Goal: Task Accomplishment & Management: Manage account settings

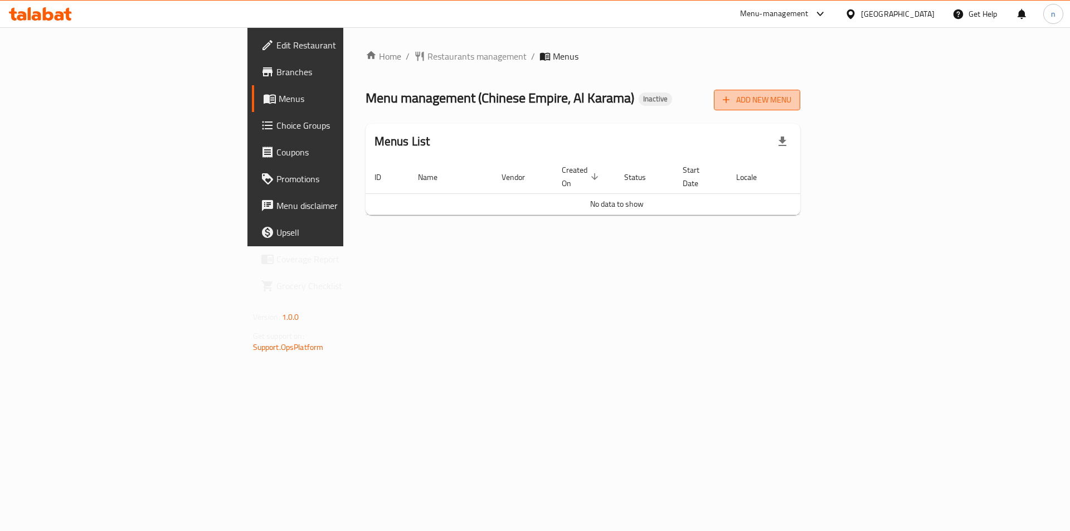
click at [792, 104] on span "Add New Menu" at bounding box center [757, 100] width 69 height 14
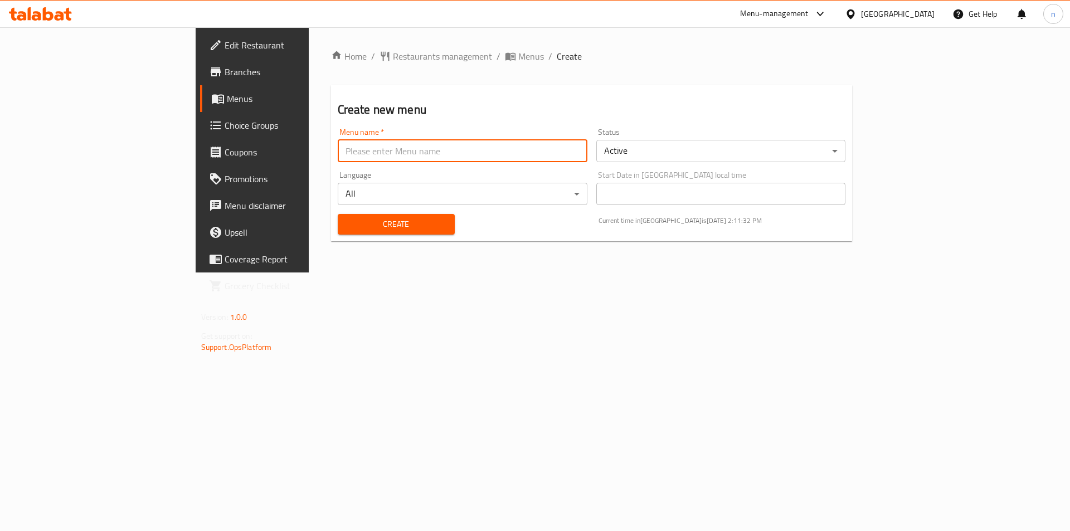
click at [338, 147] on input "text" at bounding box center [463, 151] width 250 height 22
type input "14/10"
click at [347, 223] on span "Create" at bounding box center [396, 224] width 99 height 14
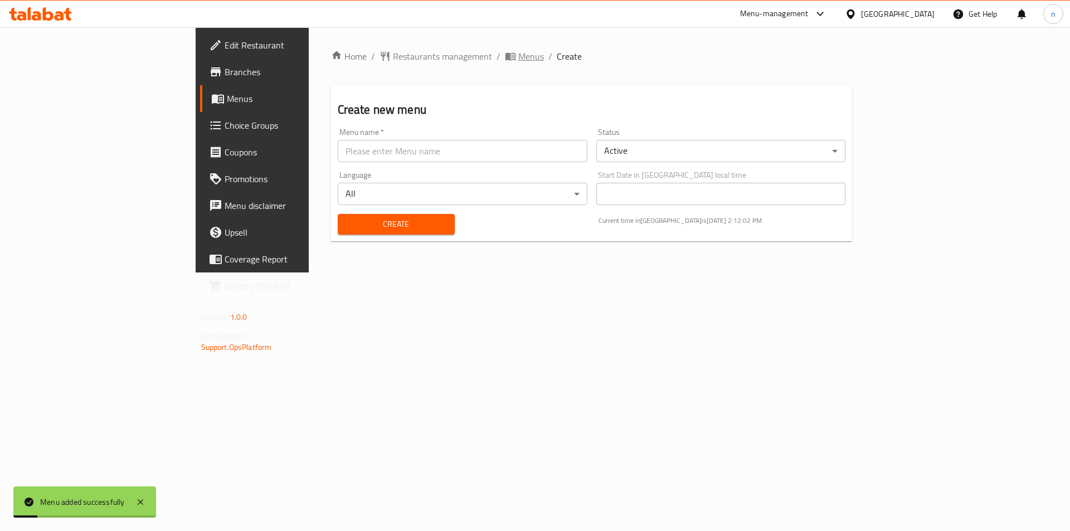
click at [518, 50] on span "Menus" at bounding box center [531, 56] width 26 height 13
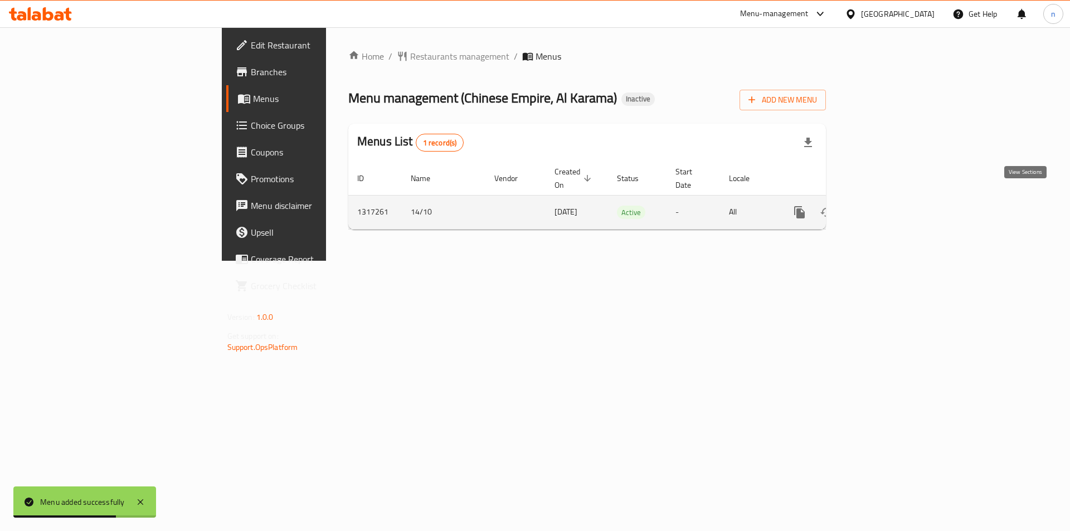
click at [885, 207] on icon "enhanced table" at bounding box center [880, 212] width 10 height 10
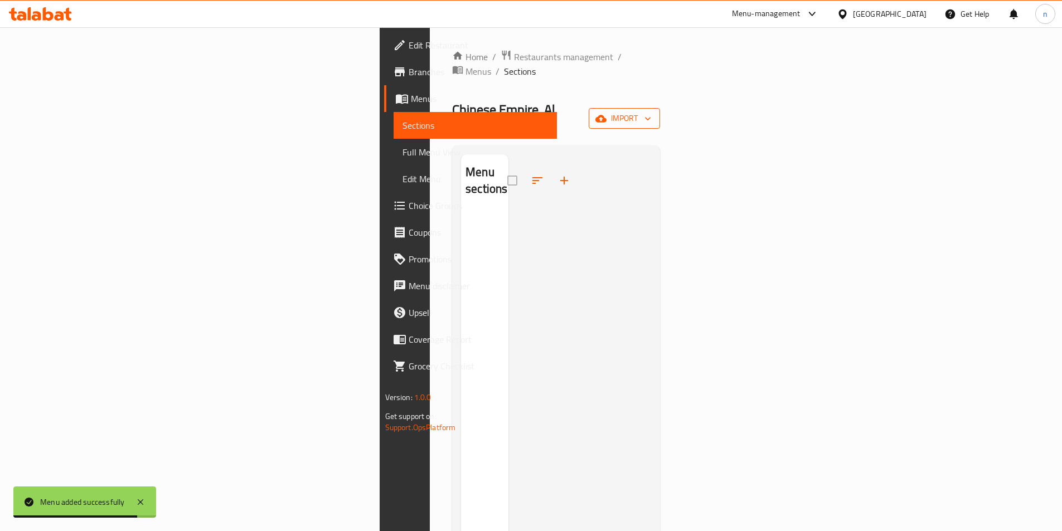
click at [653, 113] on icon "button" at bounding box center [647, 118] width 11 height 11
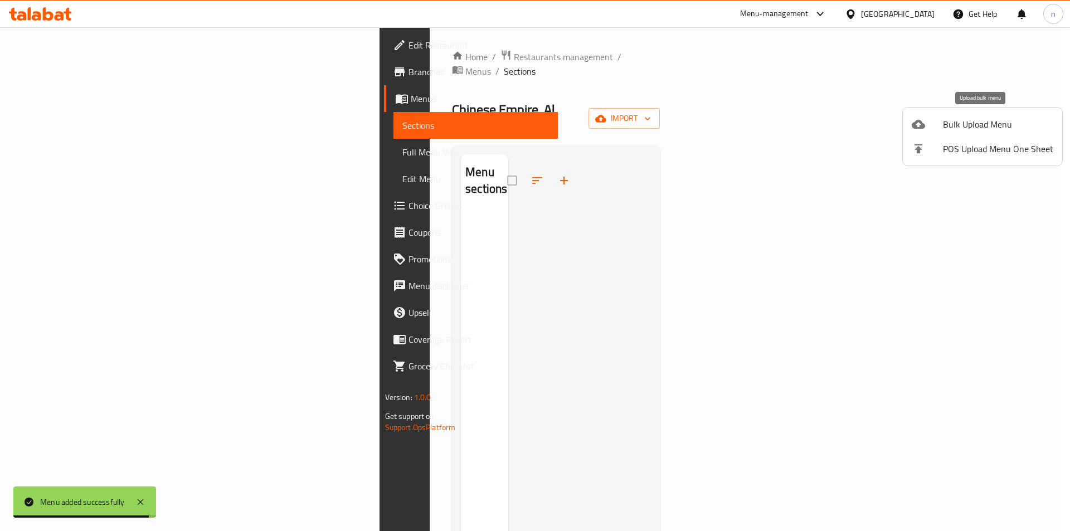
click at [1000, 120] on span "Bulk Upload Menu" at bounding box center [998, 124] width 110 height 13
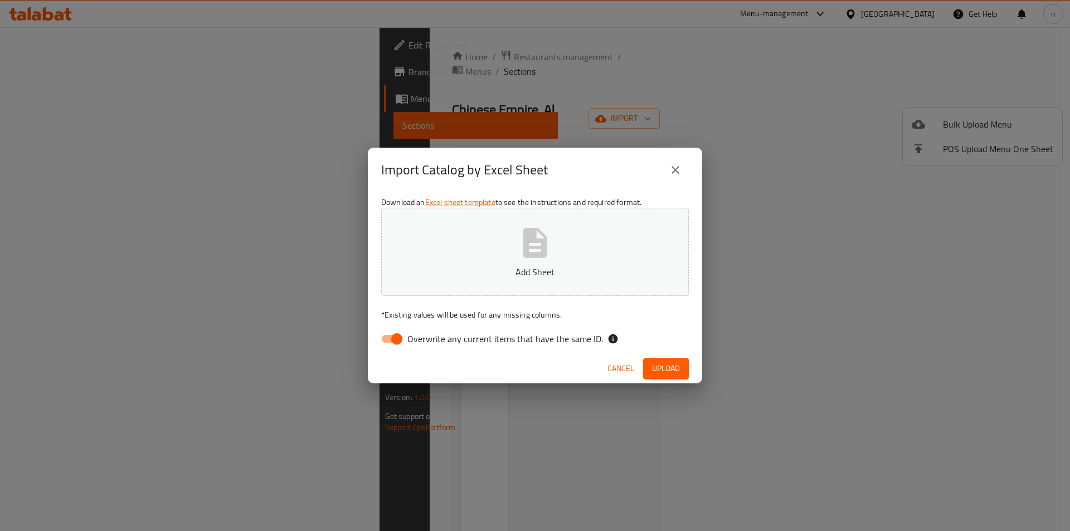
click at [393, 340] on input "Overwrite any current items that have the same ID." at bounding box center [397, 338] width 64 height 21
checkbox input "false"
click at [671, 365] on span "Upload" at bounding box center [666, 369] width 28 height 14
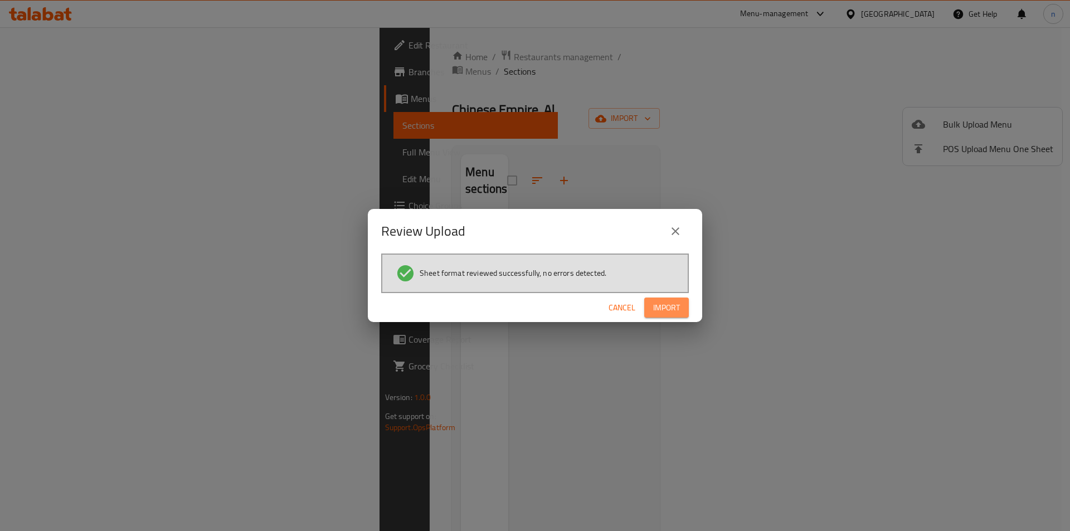
click at [675, 309] on span "Import" at bounding box center [666, 308] width 27 height 14
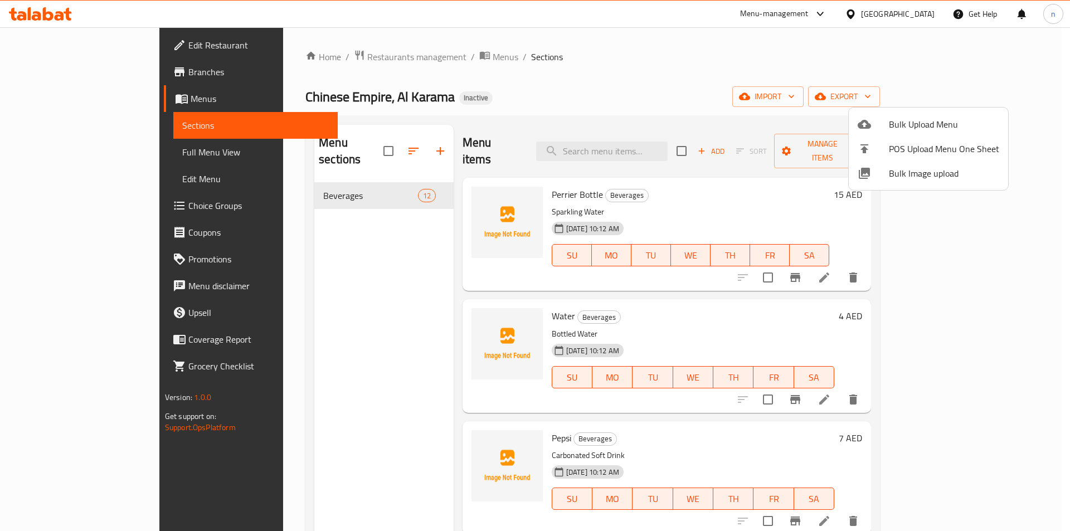
click at [616, 65] on div at bounding box center [535, 265] width 1070 height 531
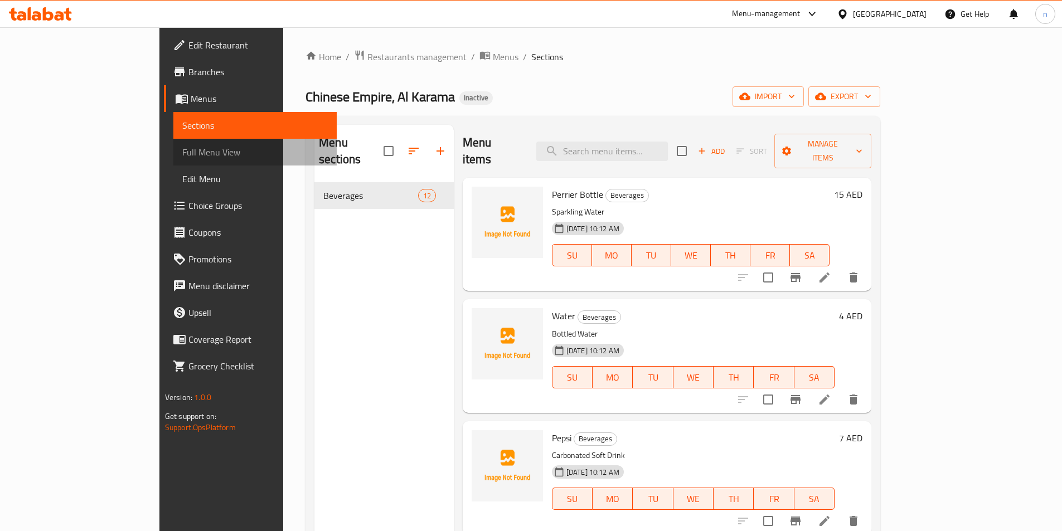
click at [182, 152] on span "Full Menu View" at bounding box center [255, 152] width 146 height 13
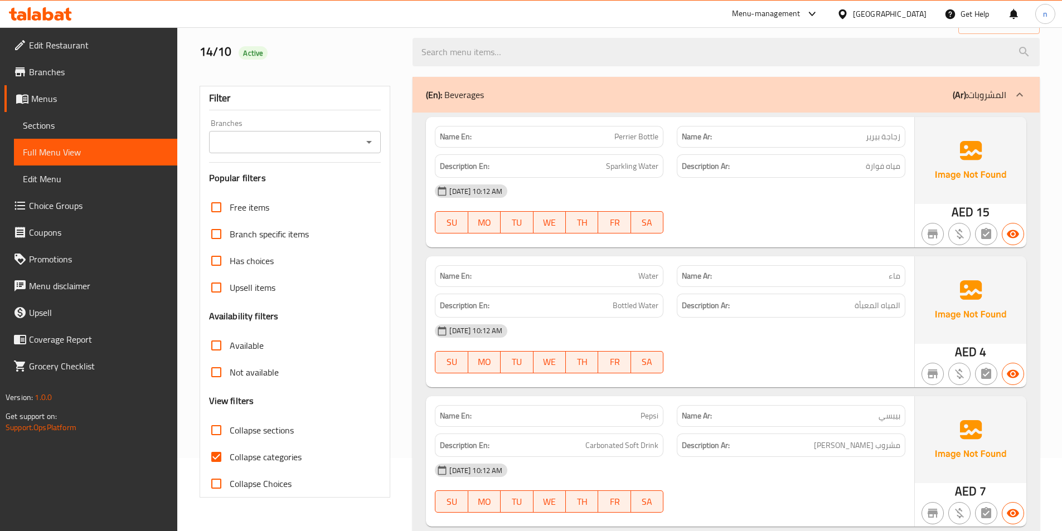
scroll to position [167, 0]
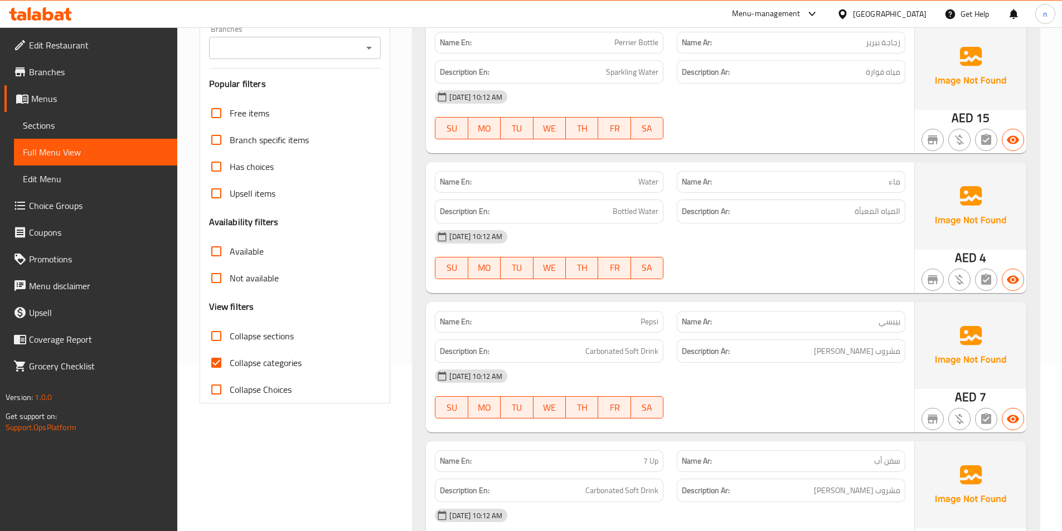
click at [220, 360] on input "Collapse categories" at bounding box center [216, 363] width 27 height 27
checkbox input "false"
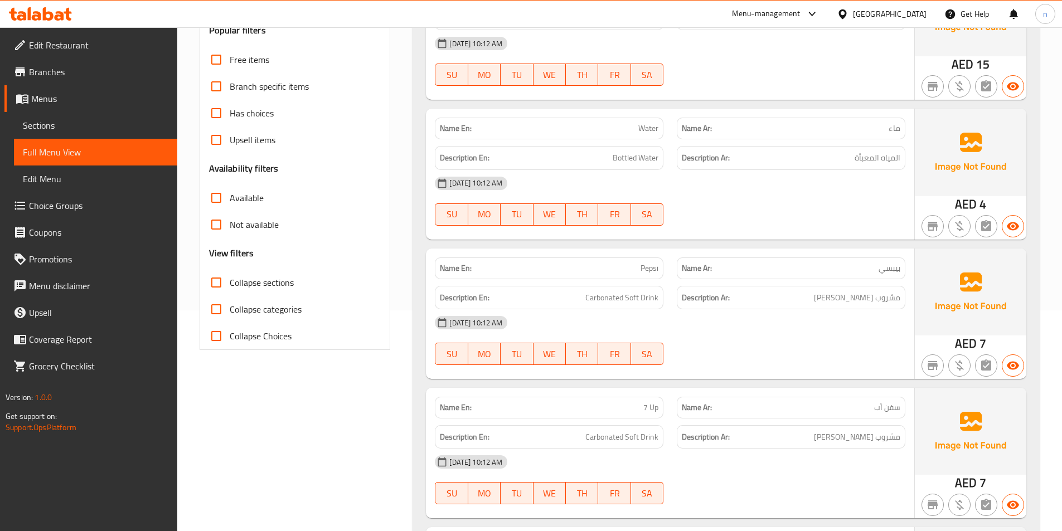
scroll to position [223, 0]
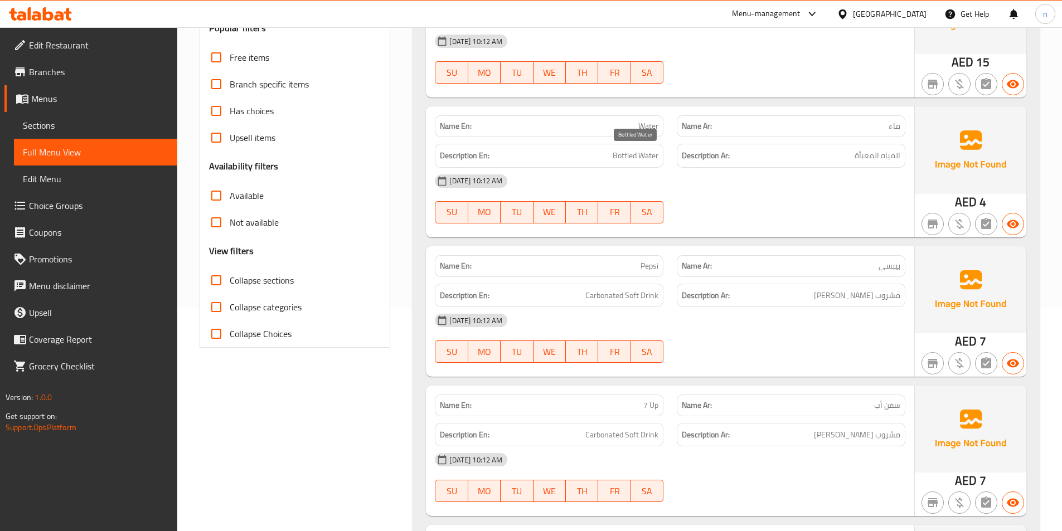
click at [618, 157] on span "Bottled Water" at bounding box center [636, 156] width 46 height 14
copy span "Bottled"
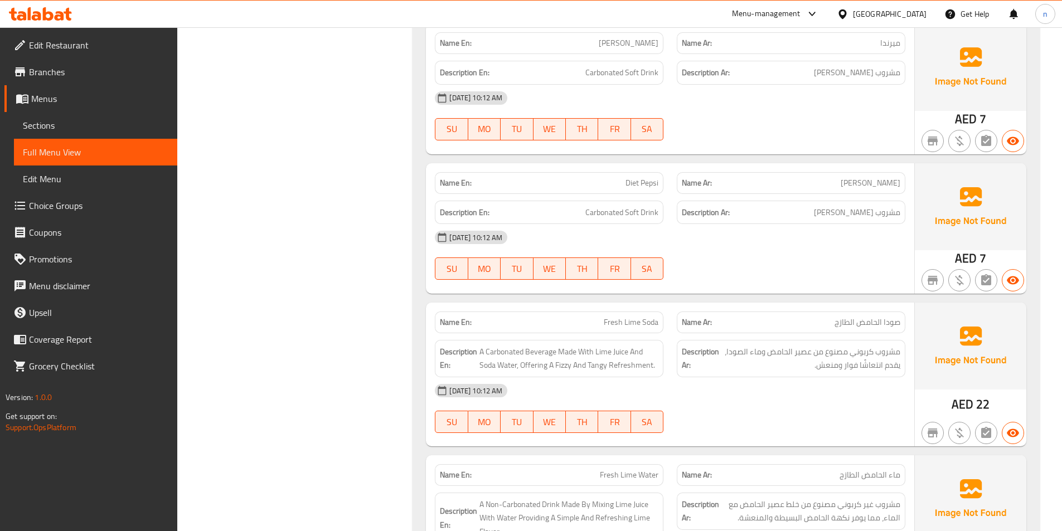
scroll to position [781, 0]
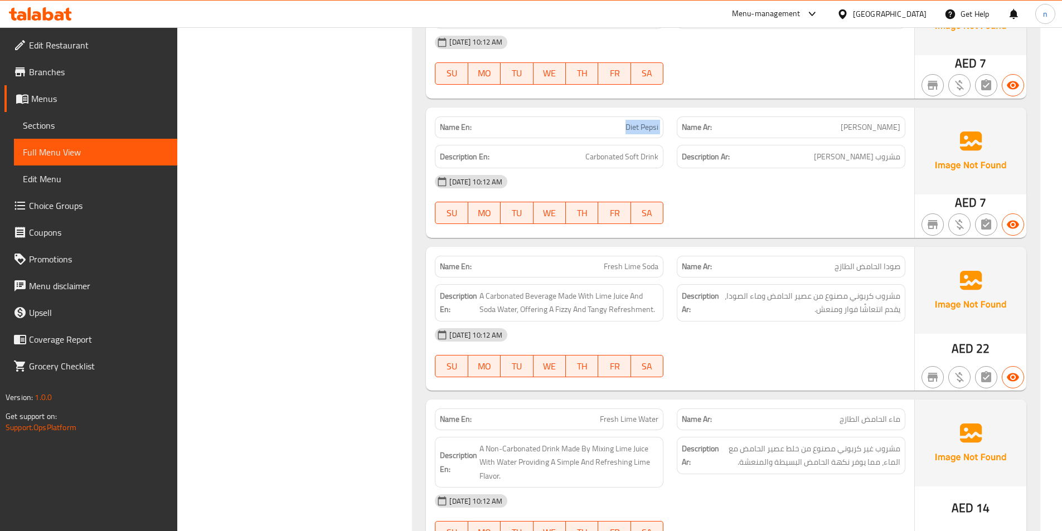
drag, startPoint x: 624, startPoint y: 127, endPoint x: 683, endPoint y: 130, distance: 59.2
click at [683, 130] on div "Name En: Diet Pepsi Name Ar: دايت بيبسي" at bounding box center [670, 127] width 484 height 35
copy span "Diet Pepsi"
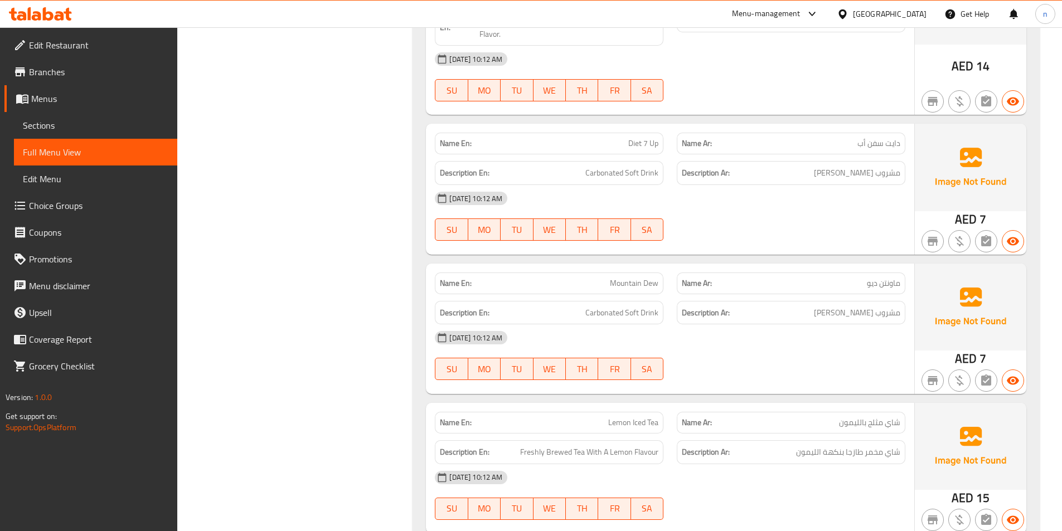
scroll to position [1282, 0]
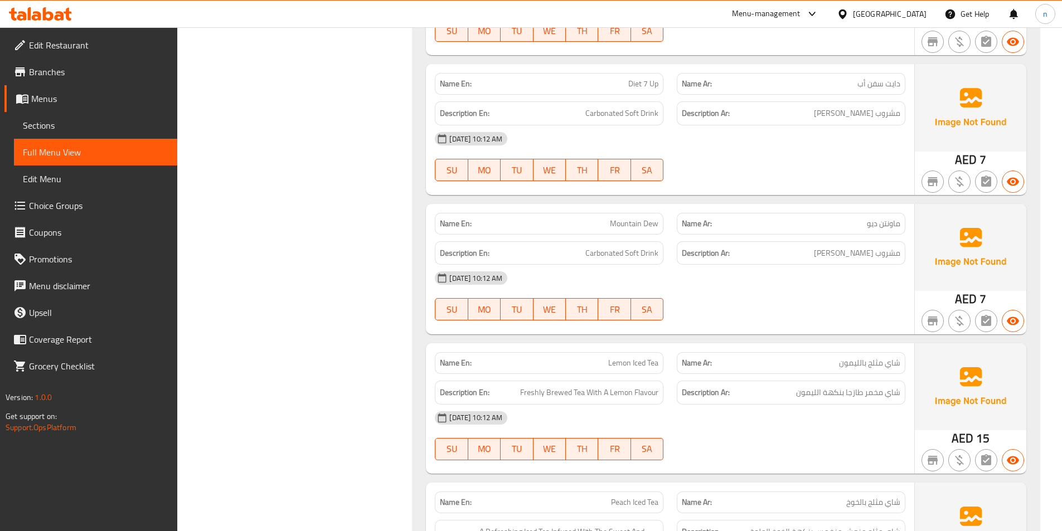
click at [634, 79] on span "Diet 7 Up" at bounding box center [643, 84] width 30 height 12
copy span "Diet 7 Up"
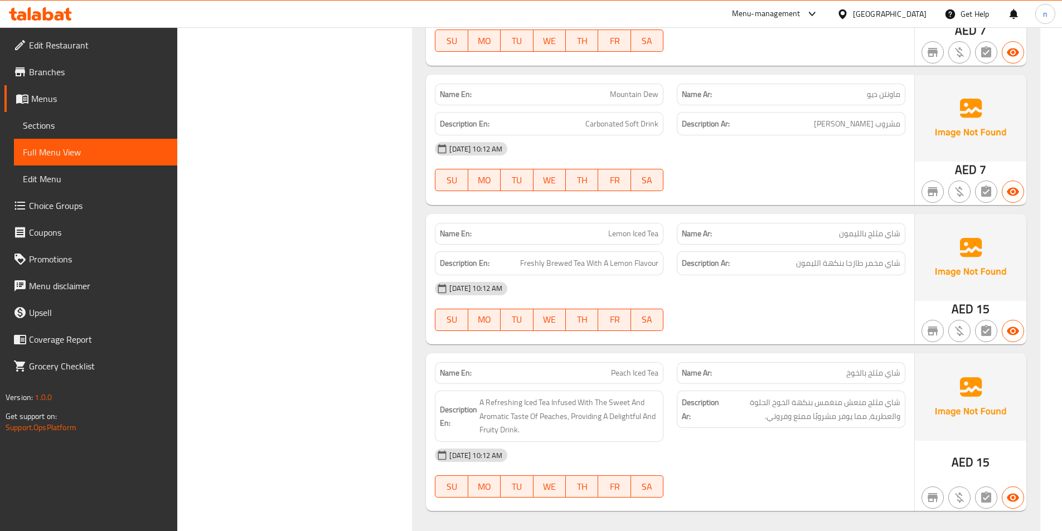
scroll to position [1436, 0]
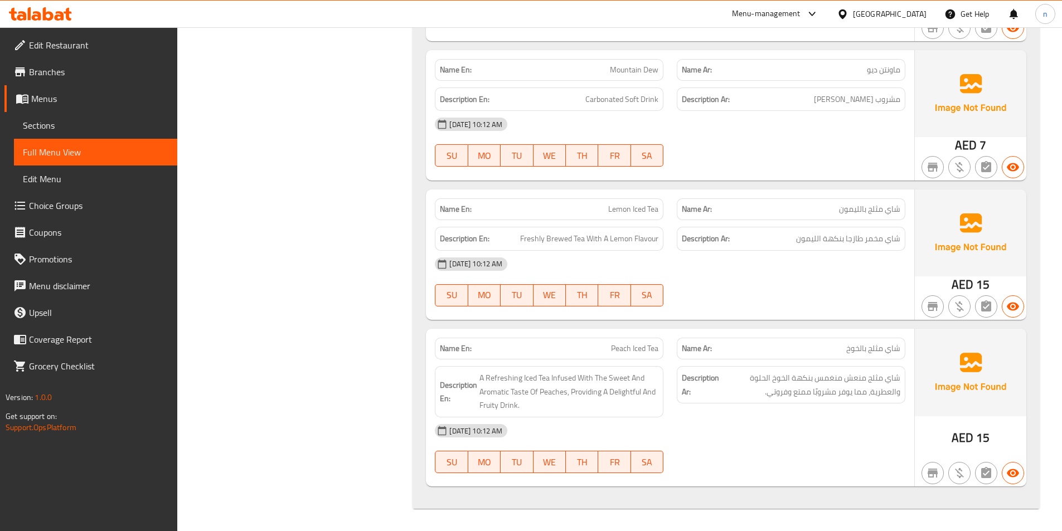
click at [621, 209] on span "Lemon Iced Tea" at bounding box center [633, 209] width 50 height 12
copy span "Lemon"
click at [551, 392] on span "A Refreshing Iced Tea Infused With The Sweet And Aromatic Taste Of Peaches, Pro…" at bounding box center [568, 391] width 179 height 41
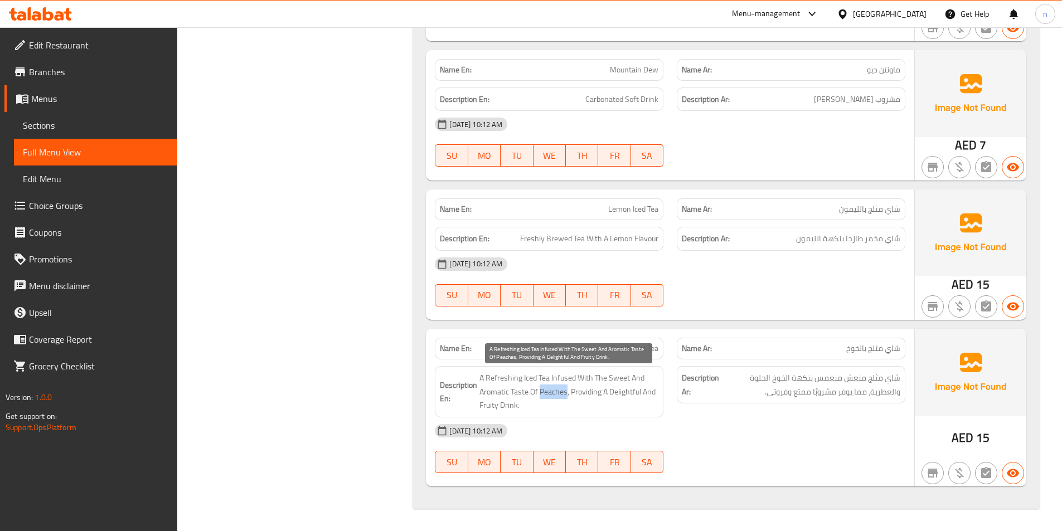
click at [551, 392] on span "A Refreshing Iced Tea Infused With The Sweet And Aromatic Taste Of Peaches, Pro…" at bounding box center [568, 391] width 179 height 41
copy span "Peaches"
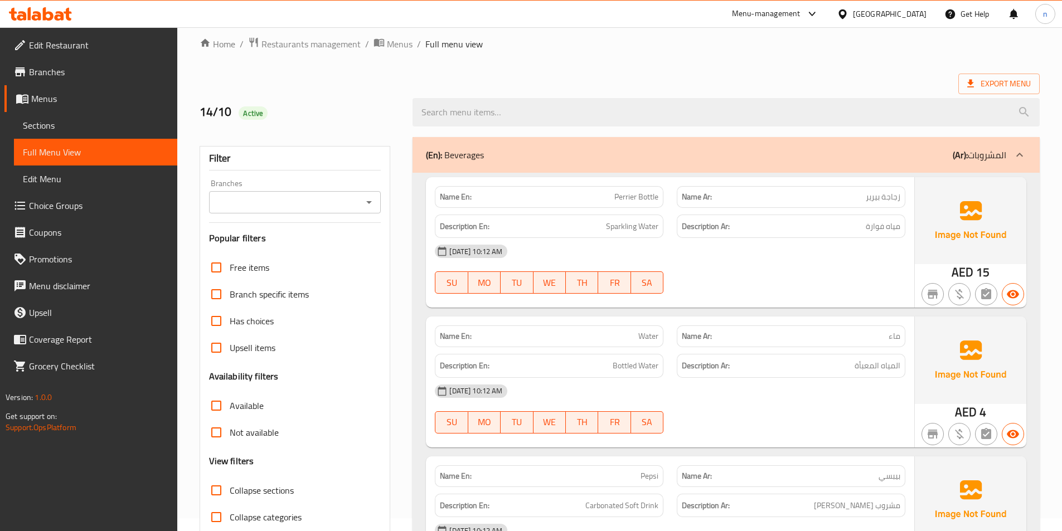
scroll to position [0, 0]
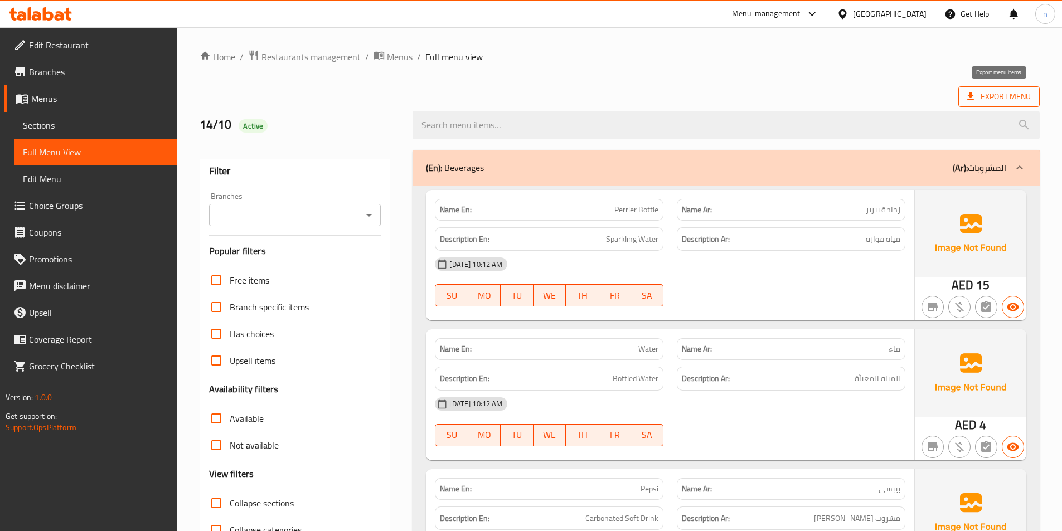
click at [988, 92] on span "Export Menu" at bounding box center [999, 97] width 64 height 14
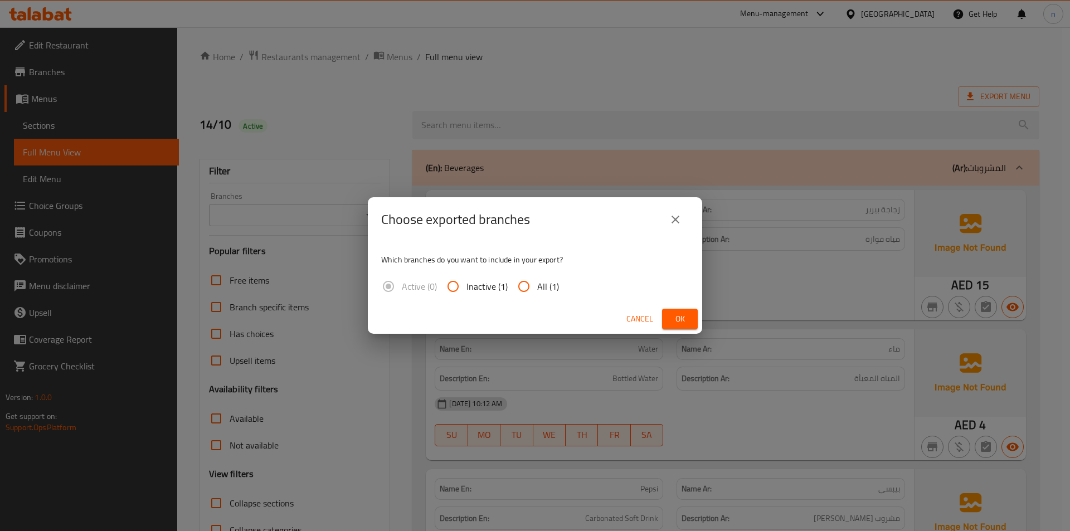
click at [529, 282] on input "All (1)" at bounding box center [524, 286] width 27 height 27
radio input "true"
click at [679, 324] on span "Ok" at bounding box center [680, 319] width 18 height 14
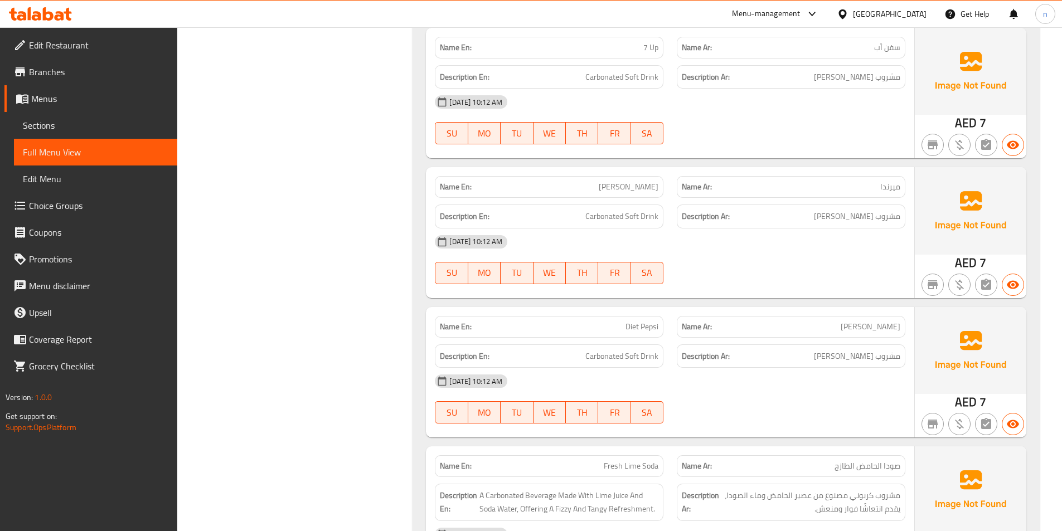
scroll to position [613, 0]
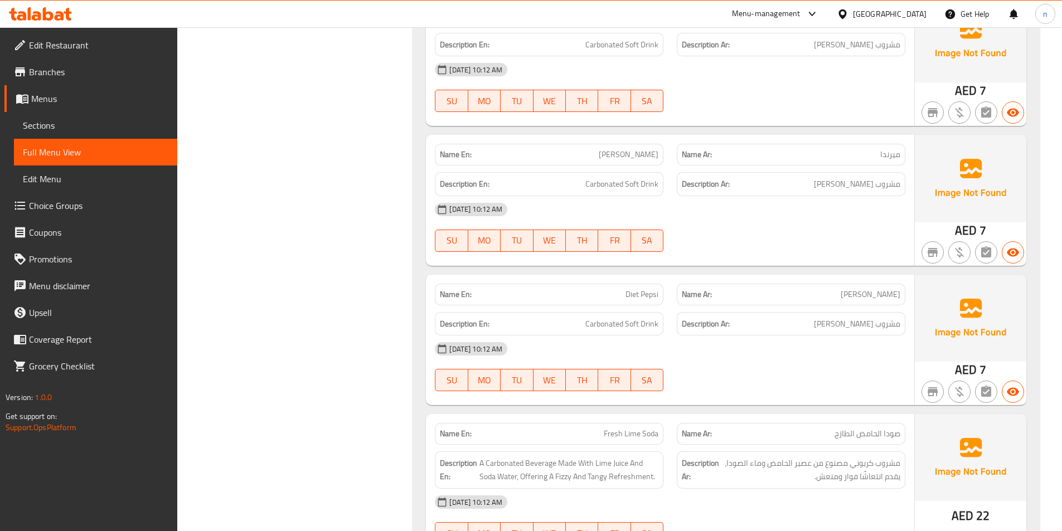
click at [643, 153] on span "Mirinda" at bounding box center [629, 155] width 60 height 12
copy span "Mirinda"
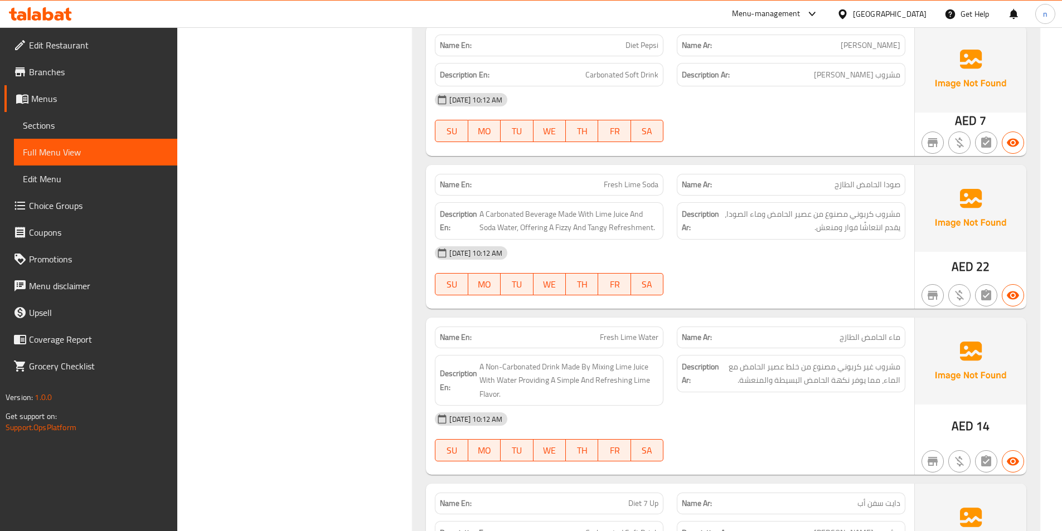
scroll to position [892, 0]
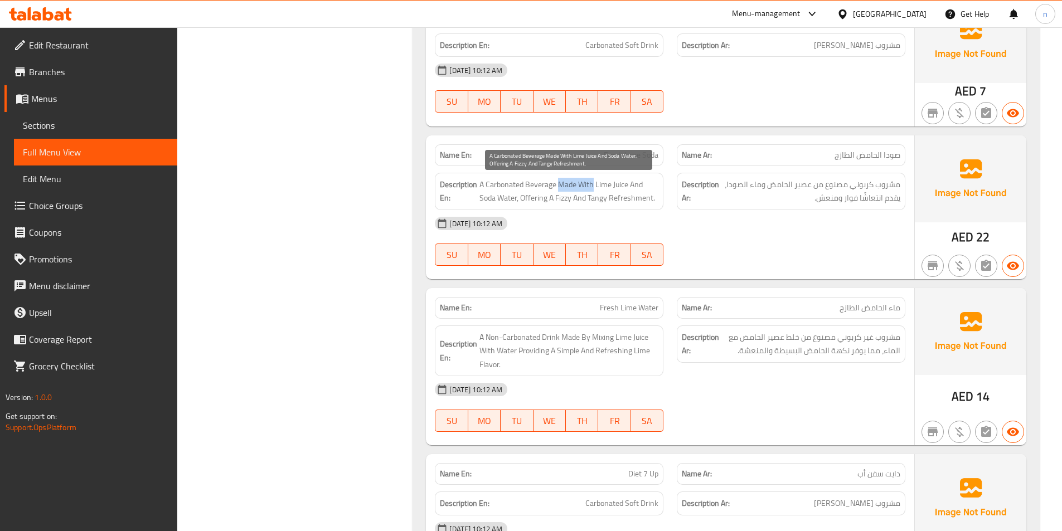
drag, startPoint x: 593, startPoint y: 185, endPoint x: 558, endPoint y: 191, distance: 35.6
click at [558, 191] on span "A Carbonated Beverage Made With Lime Juice And Soda Water, Offering A Fizzy And…" at bounding box center [568, 191] width 179 height 27
copy span "Made With"
click at [488, 197] on span "A Carbonated Beverage Made With Lime Juice And Soda Water, Offering A Fizzy And…" at bounding box center [568, 191] width 179 height 27
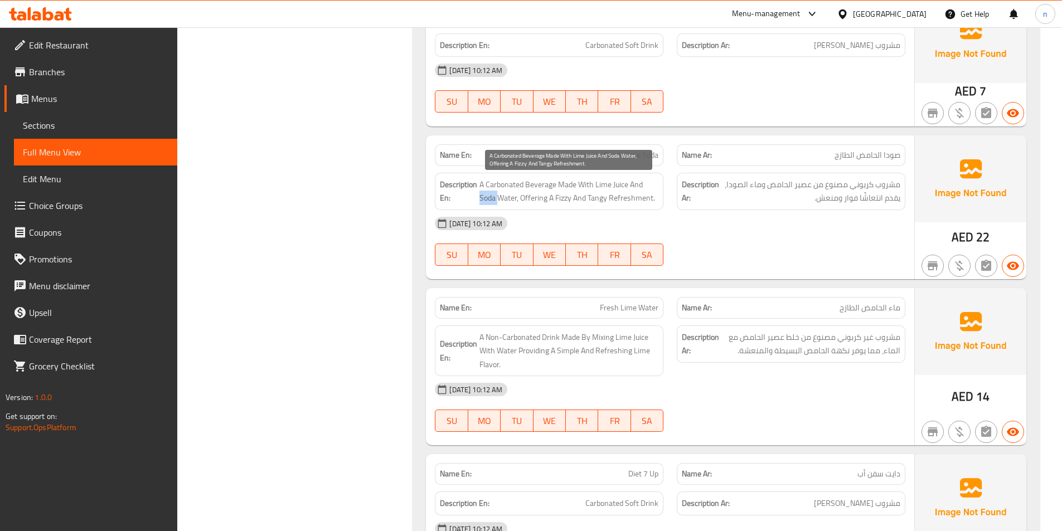
copy span "Soda"
click at [627, 199] on span "A Carbonated Beverage Made With Lime Juice And Soda Water, Offering A Fizzy And…" at bounding box center [568, 191] width 179 height 27
copy span "Refreshment"
drag, startPoint x: 519, startPoint y: 198, endPoint x: 652, endPoint y: 198, distance: 132.7
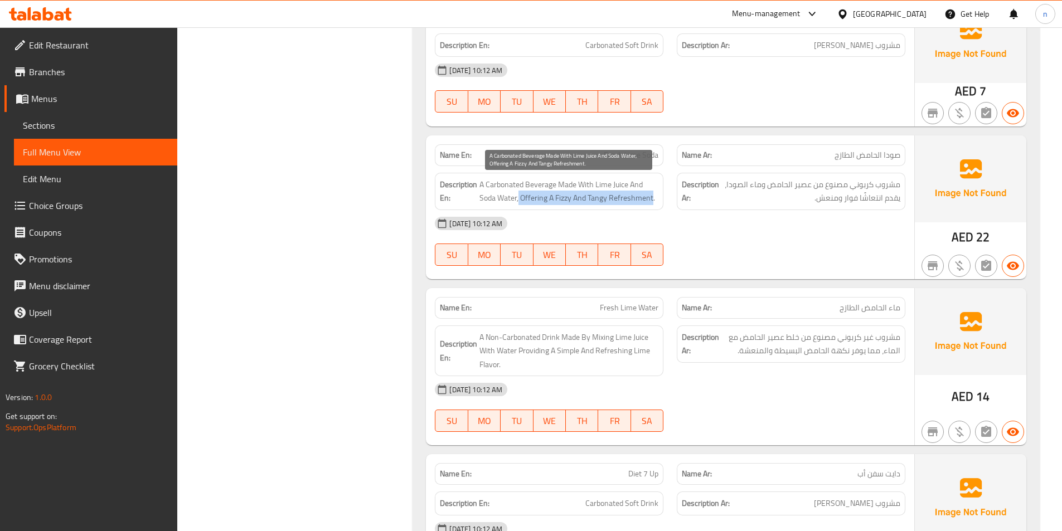
click at [652, 198] on span "A Carbonated Beverage Made With Lime Juice And Soda Water, Offering A Fizzy And…" at bounding box center [568, 191] width 179 height 27
copy span "Offering A Fizzy And Tangy Refreshment"
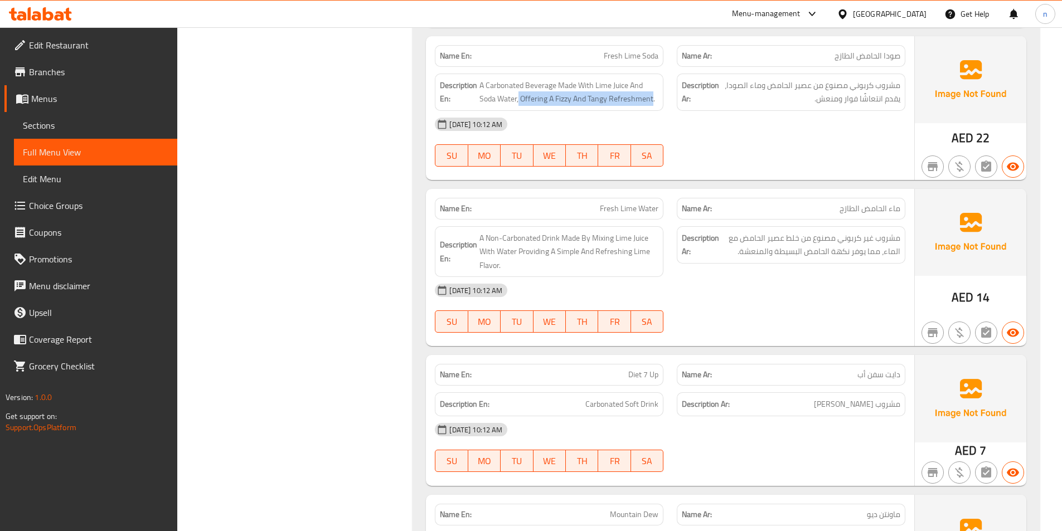
scroll to position [1059, 0]
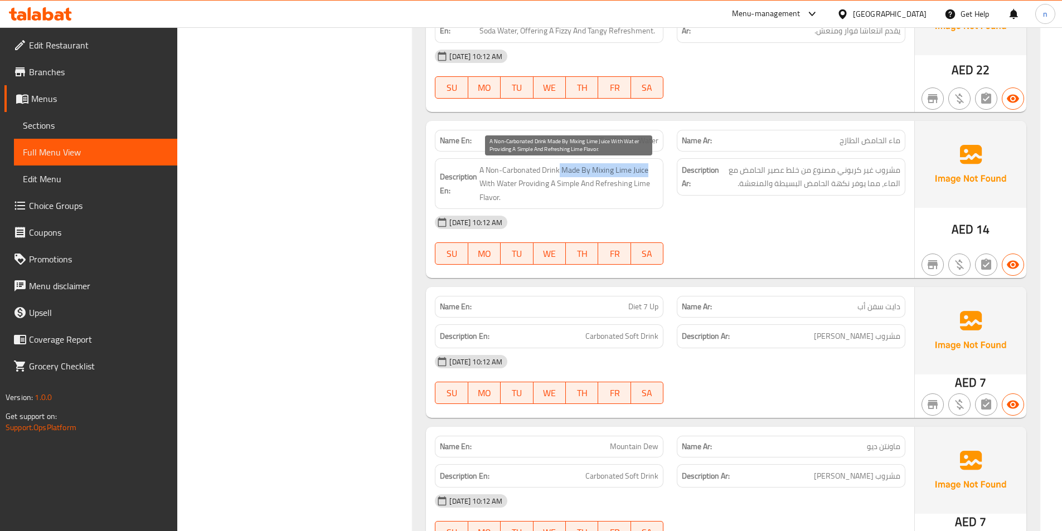
drag, startPoint x: 560, startPoint y: 171, endPoint x: 653, endPoint y: 172, distance: 93.1
click at [653, 172] on span "A Non-Carbonated Drink Made By Mixing Lime Juice With Water Providing A Simple …" at bounding box center [568, 183] width 179 height 41
drag, startPoint x: 516, startPoint y: 185, endPoint x: 564, endPoint y: 169, distance: 50.4
click at [564, 169] on span "A Non-Carbonated Drink Made By Mixing Lime Juice With Water Providing A Simple …" at bounding box center [568, 183] width 179 height 41
click at [53, 125] on span "Sections" at bounding box center [96, 125] width 146 height 13
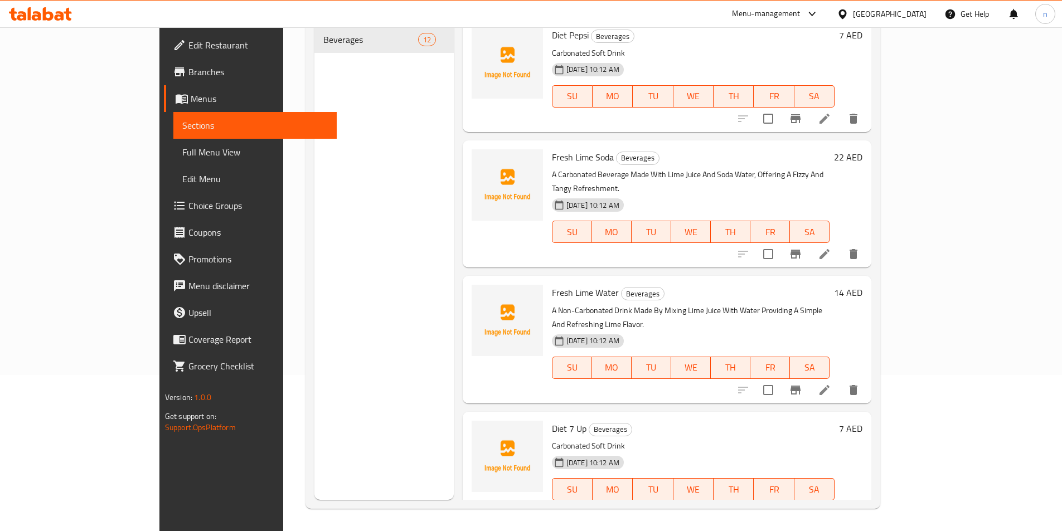
scroll to position [613, 0]
click at [831, 382] on icon at bounding box center [824, 388] width 13 height 13
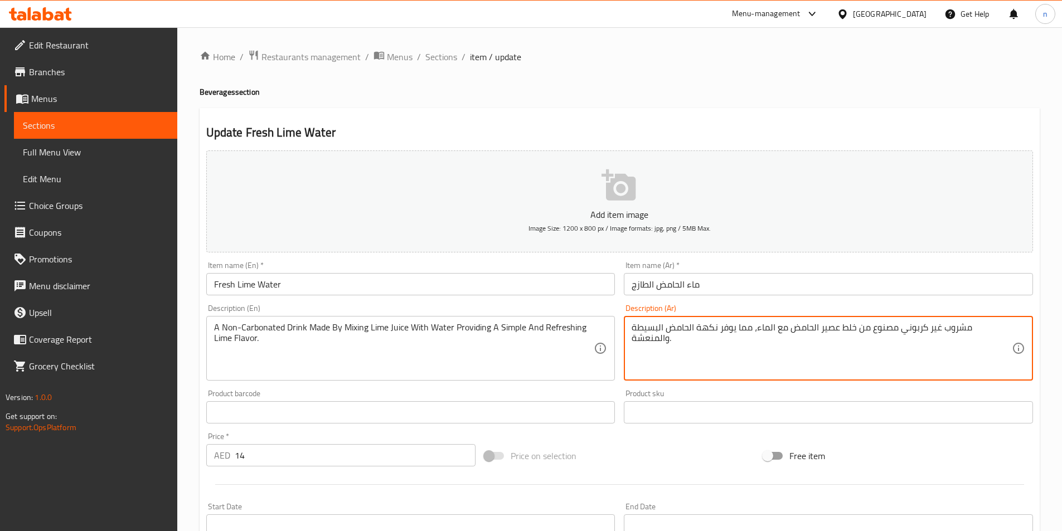
drag, startPoint x: 898, startPoint y: 327, endPoint x: 758, endPoint y: 328, distance: 140.5
click at [758, 328] on textarea "مشروب غير كربوني مصنوع من خلط عصير الحامض مع الماء، مما يوفر نكهة الحامض البسيط…" at bounding box center [822, 348] width 380 height 53
paste textarea "عن طريق خلط عصير الليمون"
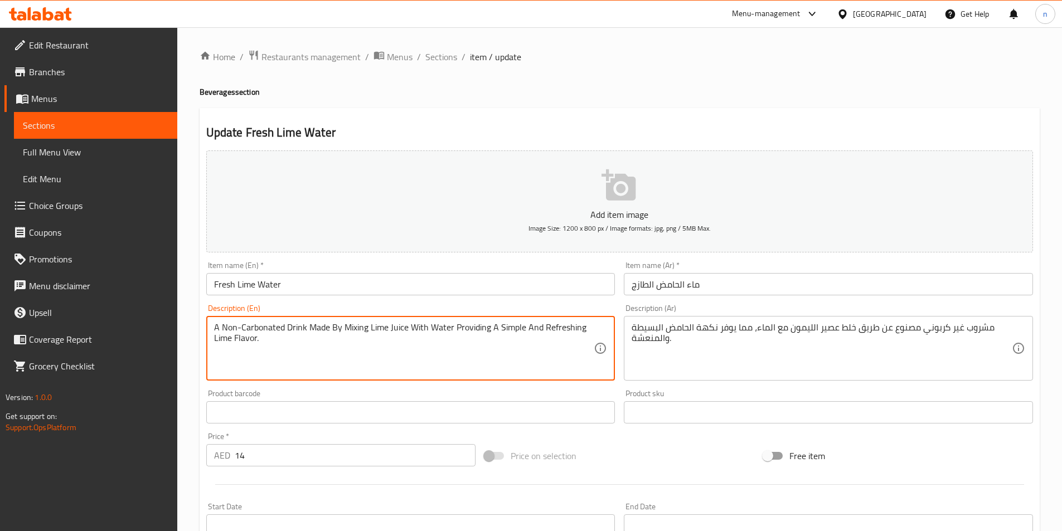
drag, startPoint x: 339, startPoint y: 328, endPoint x: 311, endPoint y: 332, distance: 28.1
drag, startPoint x: 450, startPoint y: 326, endPoint x: 310, endPoint y: 326, distance: 140.5
click at [310, 326] on textarea "A Non-Carbonated Drink Made By Mixing Lime Juice With Water Providing A Simple …" at bounding box center [404, 348] width 380 height 53
drag, startPoint x: 251, startPoint y: 339, endPoint x: 455, endPoint y: 333, distance: 203.6
click at [455, 333] on textarea "A Non-Carbonated Drink Made By Mixing Lime Juice With Water Providing A Simple …" at bounding box center [404, 348] width 380 height 53
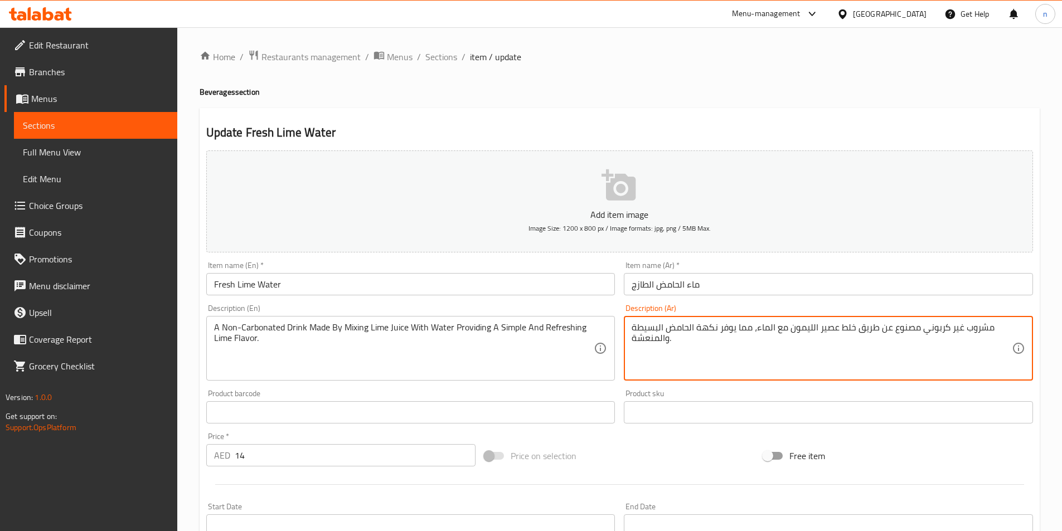
drag, startPoint x: 752, startPoint y: 327, endPoint x: 720, endPoint y: 329, distance: 32.4
drag, startPoint x: 743, startPoint y: 328, endPoint x: 720, endPoint y: 333, distance: 23.0
click at [720, 333] on textarea "مشروب غير كربوني مصنوع عن طريق خلط عصير الليمون مع الماء، لتوفير نكهة الحامض ال…" at bounding box center [822, 348] width 380 height 53
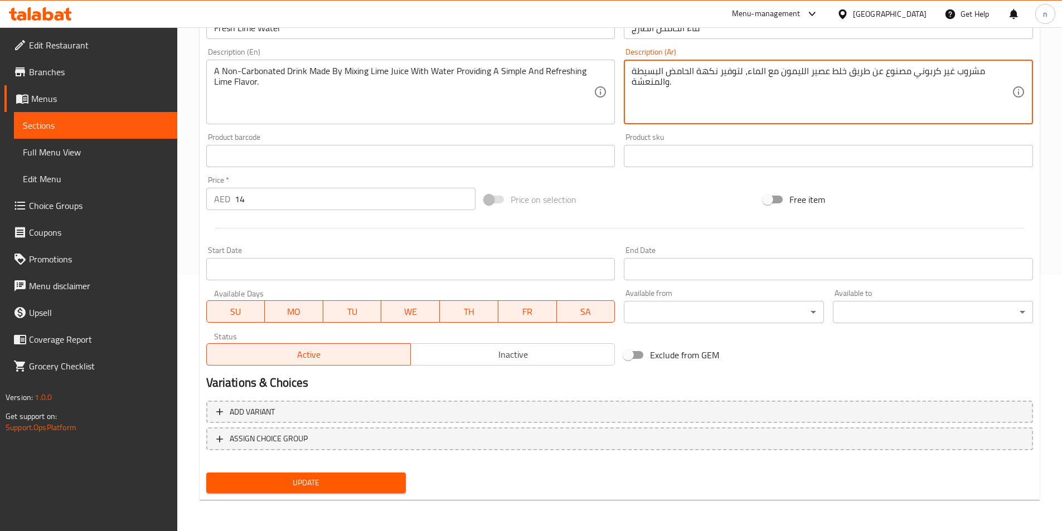
type textarea "مشروب غير كربوني مصنوع عن طريق خلط عصير الليمون مع الماء، لتوفير نكهة الحامض ال…"
click at [312, 489] on span "Update" at bounding box center [306, 483] width 182 height 14
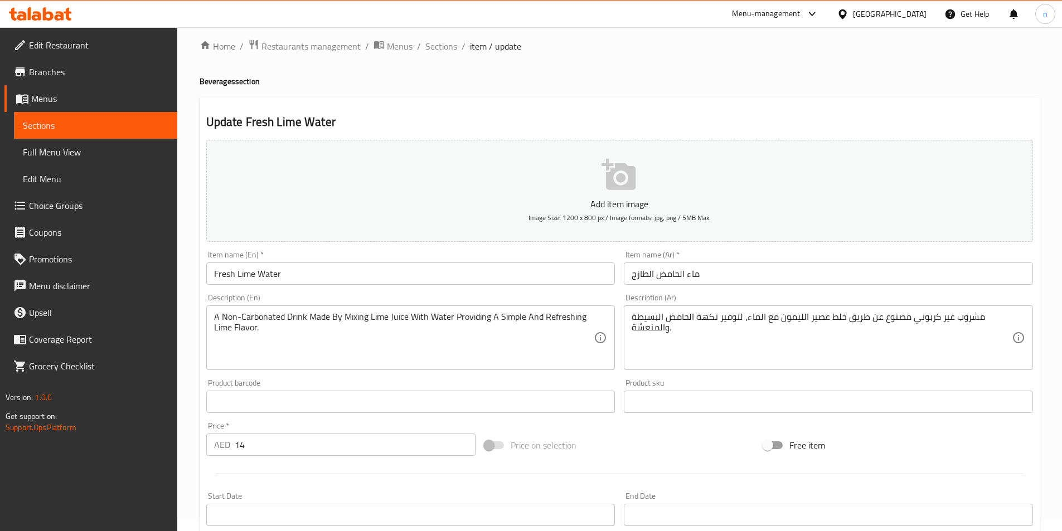
scroll to position [0, 0]
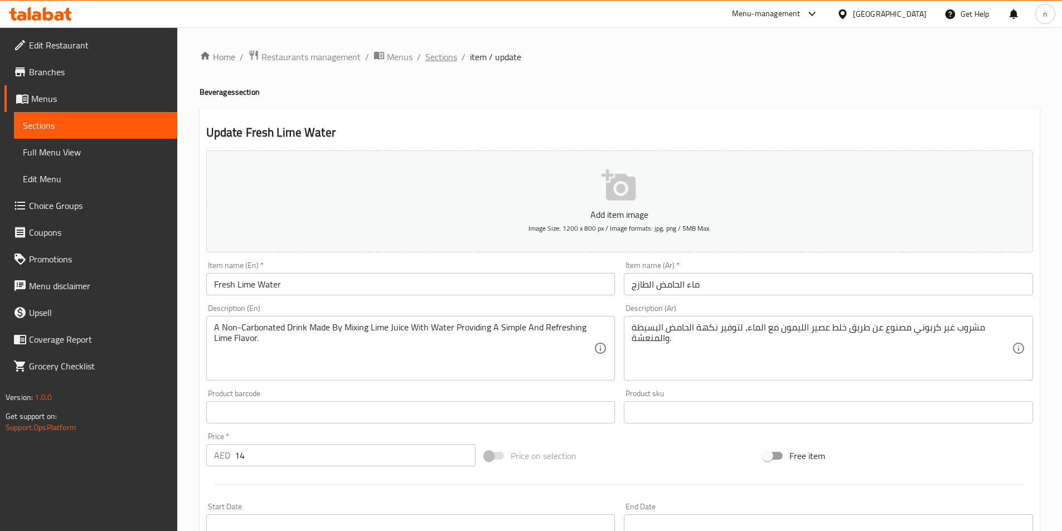
click at [437, 53] on span "Sections" at bounding box center [441, 56] width 32 height 13
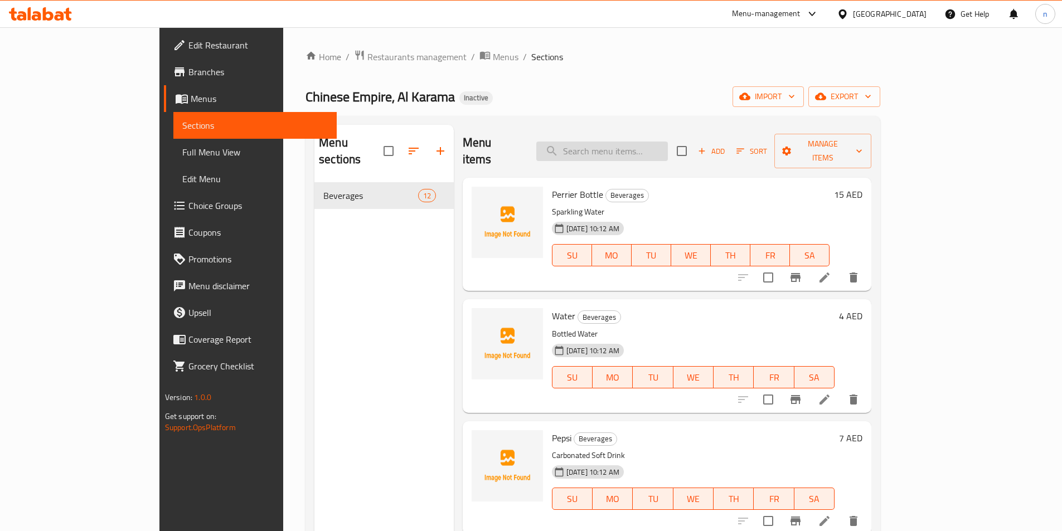
click at [644, 144] on input "search" at bounding box center [602, 152] width 132 height 20
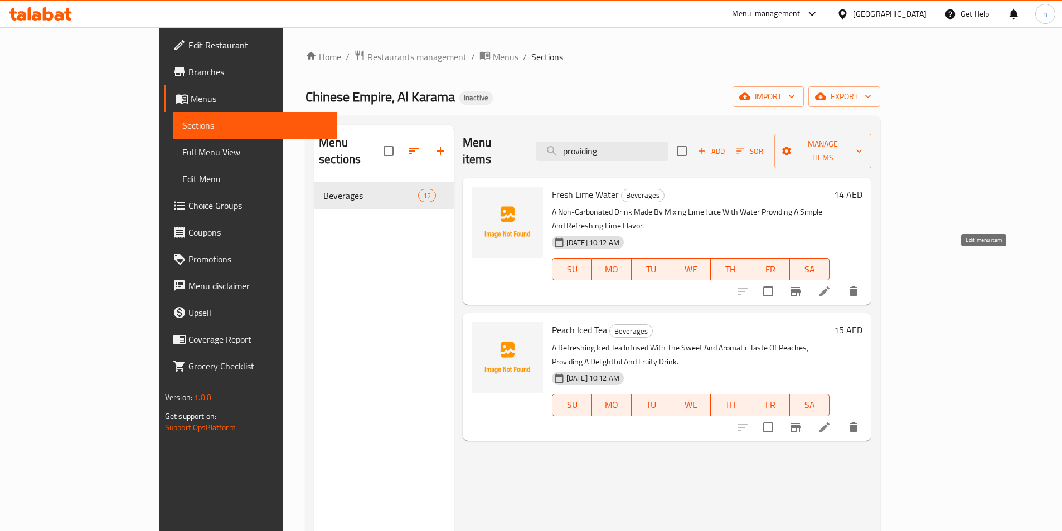
type input "providing"
click at [830, 287] on icon at bounding box center [825, 292] width 10 height 10
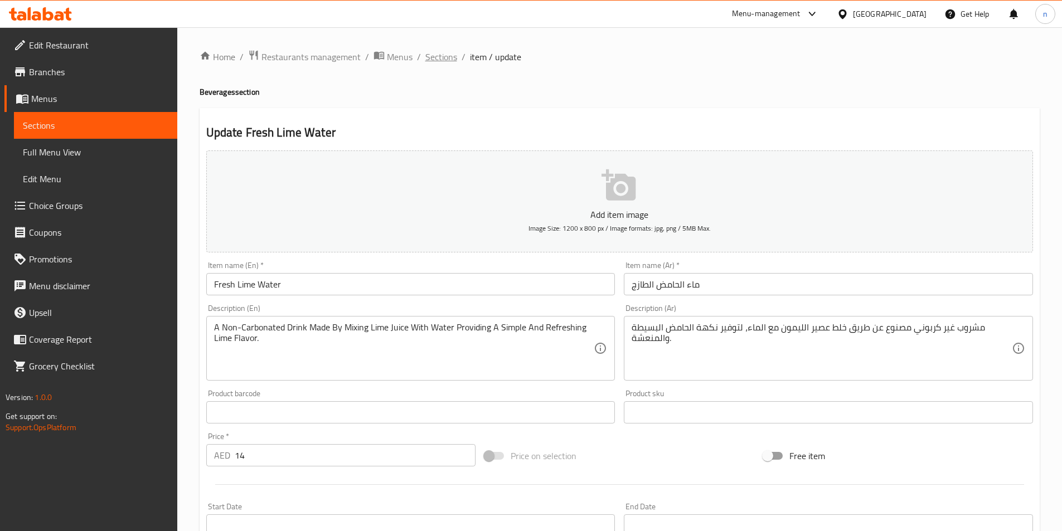
click at [434, 59] on span "Sections" at bounding box center [441, 56] width 32 height 13
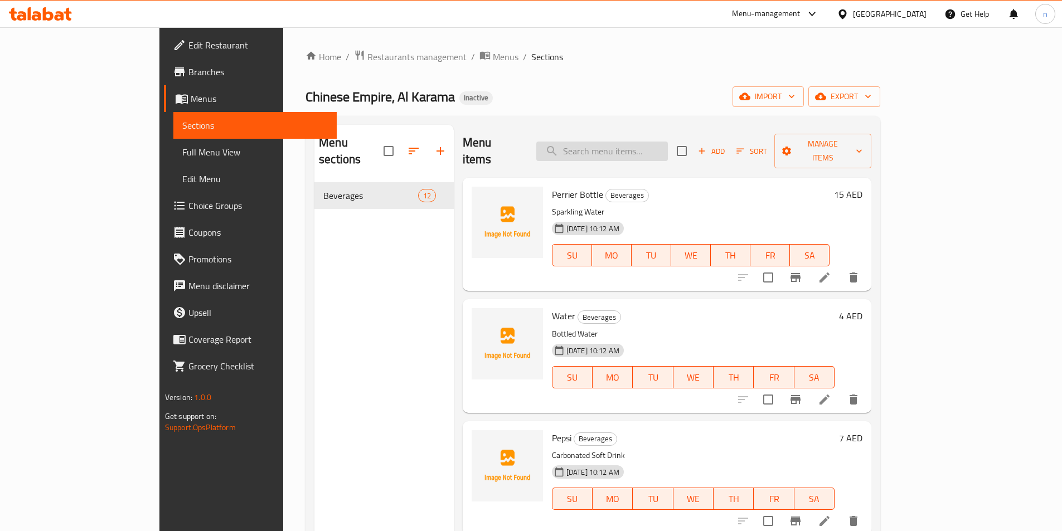
click at [661, 144] on input "search" at bounding box center [602, 152] width 132 height 20
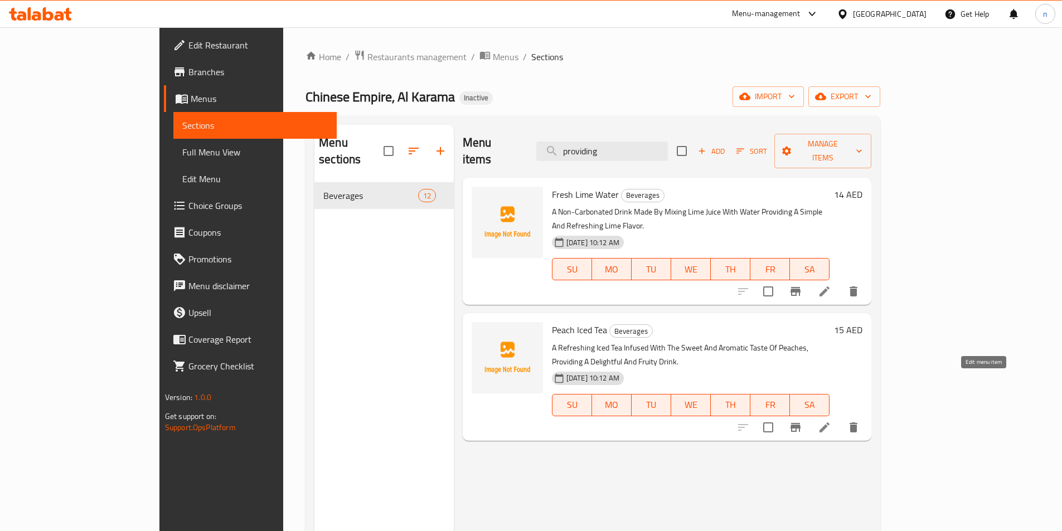
type input "providing"
click at [830, 423] on icon at bounding box center [825, 428] width 10 height 10
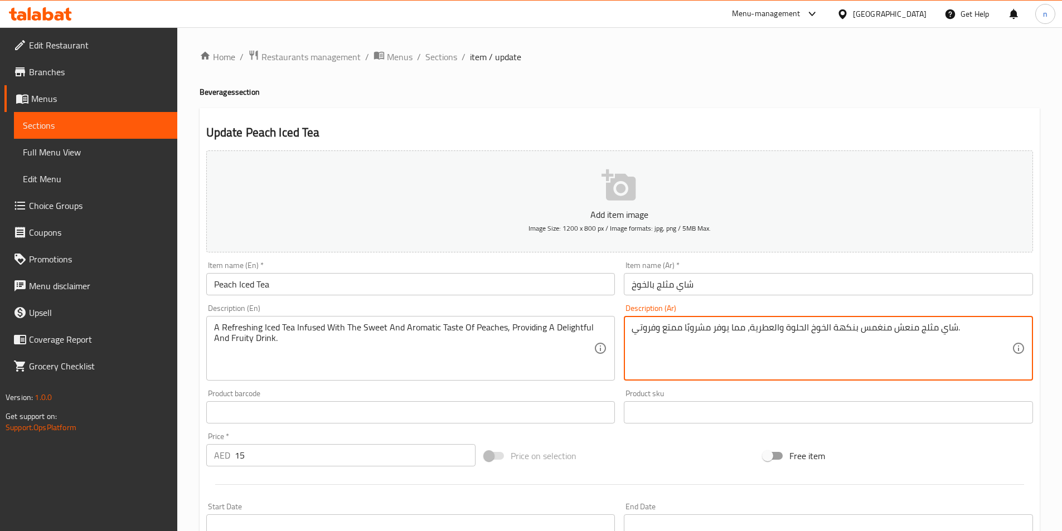
drag, startPoint x: 746, startPoint y: 327, endPoint x: 715, endPoint y: 337, distance: 32.6
paste textarea "توفي"
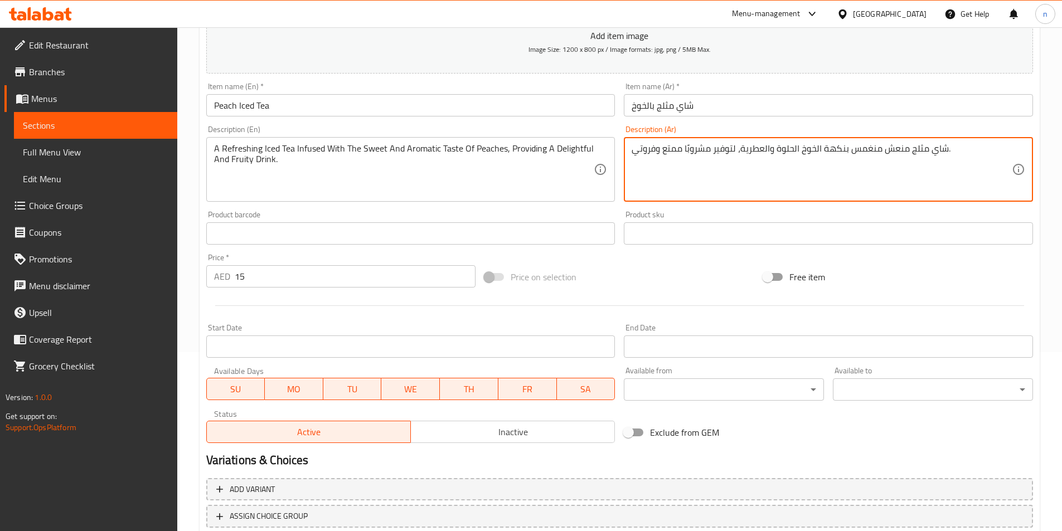
scroll to position [256, 0]
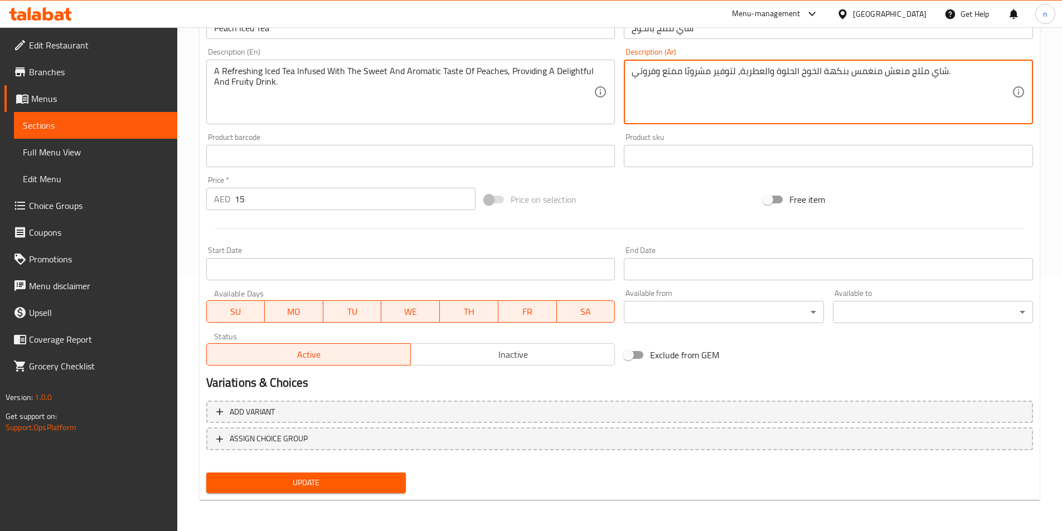
type textarea "شاي مثلج منعش منغمس بنكهة الخوخ الحلوة والعطرية، لتوفير مشروبًا ممتع وفروتي."
click at [329, 483] on span "Update" at bounding box center [306, 483] width 182 height 14
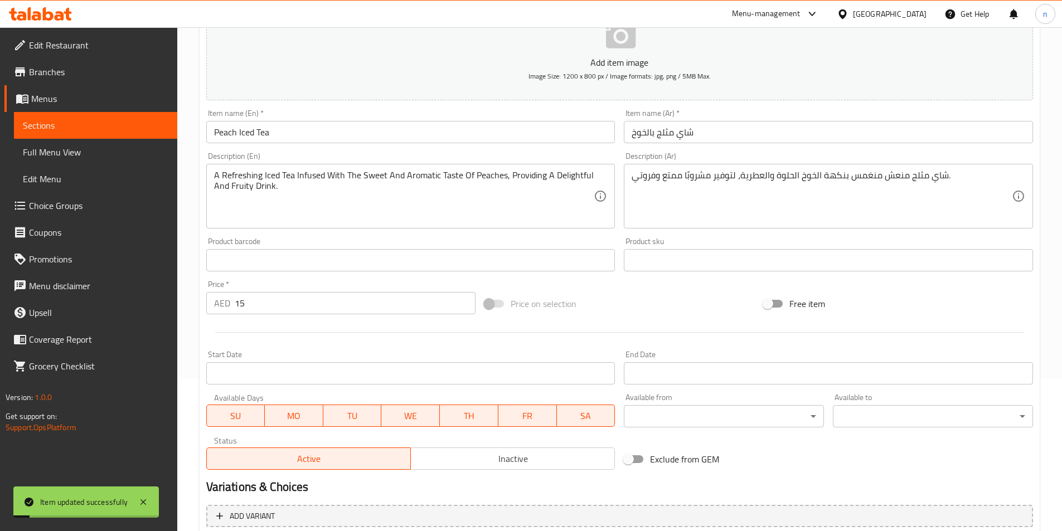
scroll to position [0, 0]
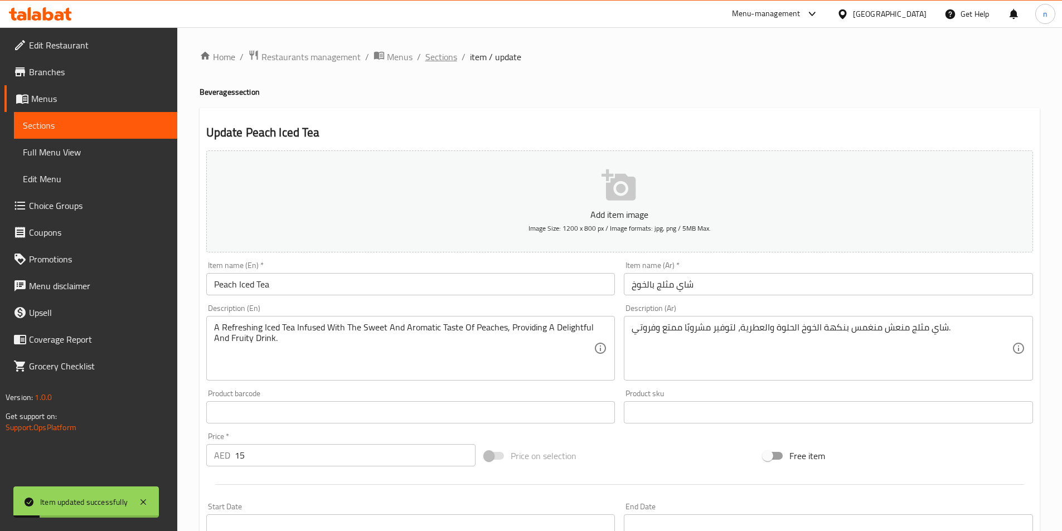
click at [437, 54] on span "Sections" at bounding box center [441, 56] width 32 height 13
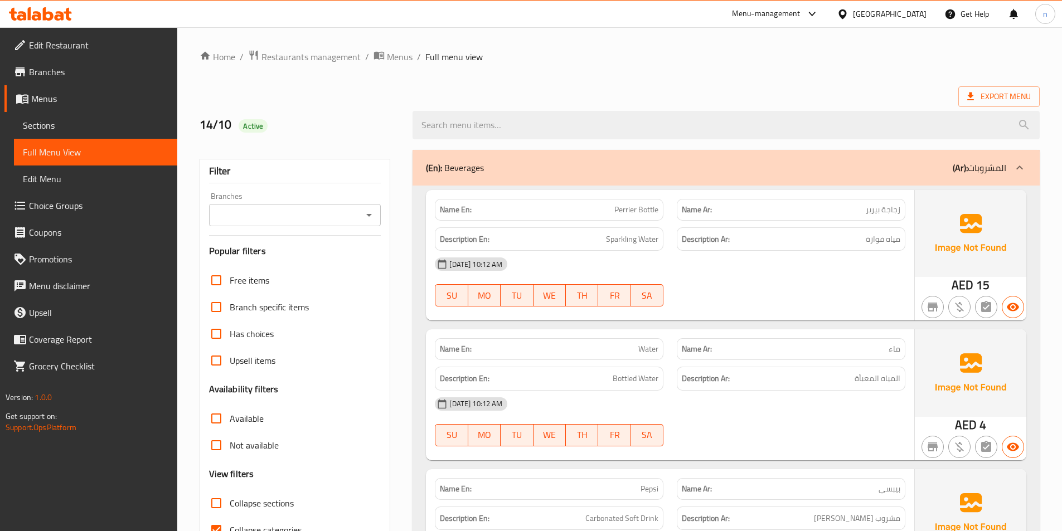
click at [38, 125] on span "Sections" at bounding box center [96, 125] width 146 height 13
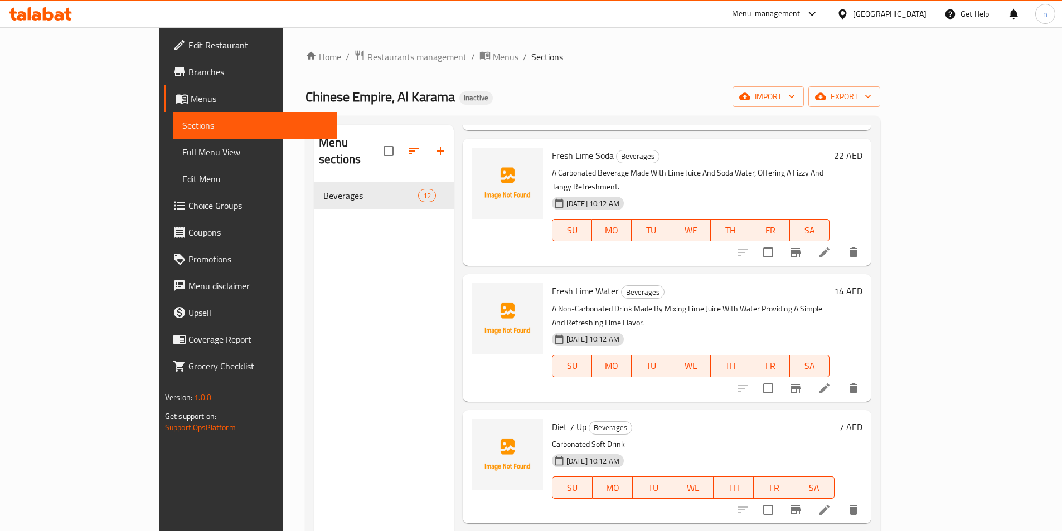
scroll to position [781, 0]
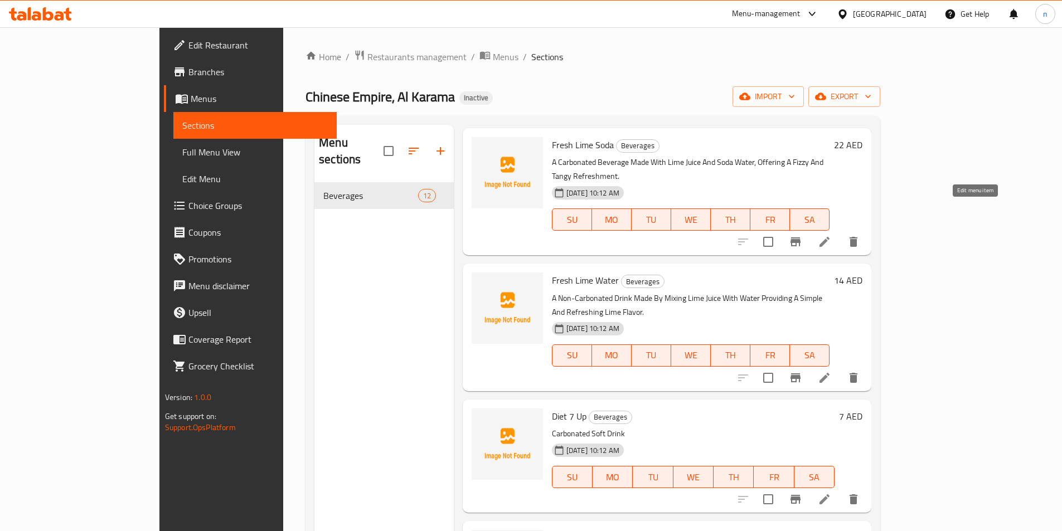
click at [831, 235] on icon at bounding box center [824, 241] width 13 height 13
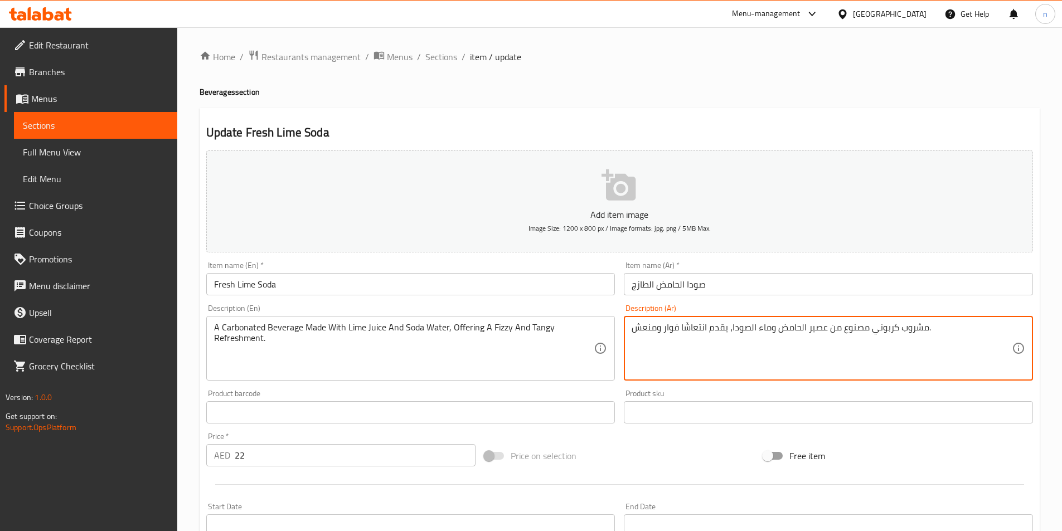
drag, startPoint x: 839, startPoint y: 330, endPoint x: 828, endPoint y: 335, distance: 12.0
type textarea "مشروب كربوني مصنوع مع عصير الحامض وماء الصودا، يقدم انتعاشًا فوار ومنعش."
click at [448, 54] on span "Sections" at bounding box center [441, 56] width 32 height 13
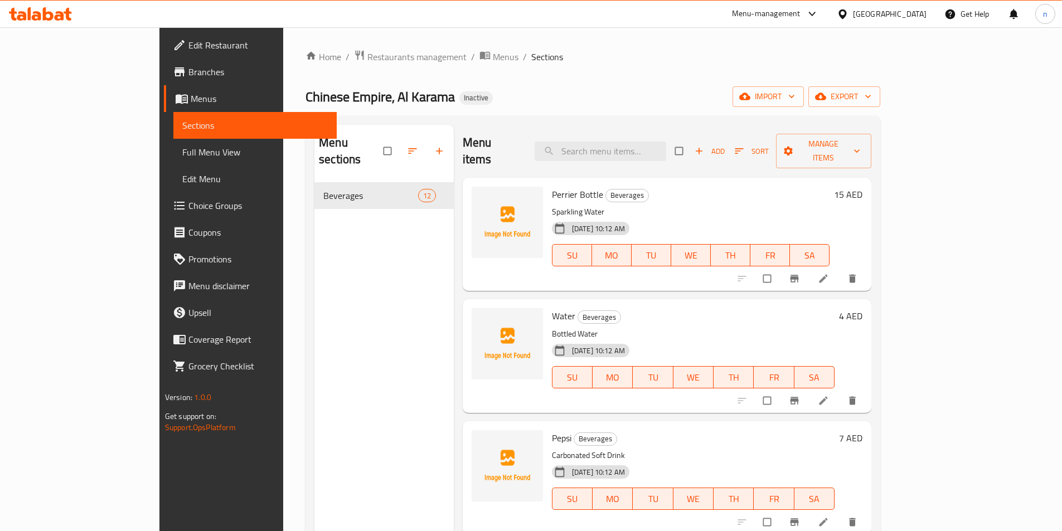
click at [182, 149] on span "Full Menu View" at bounding box center [255, 152] width 146 height 13
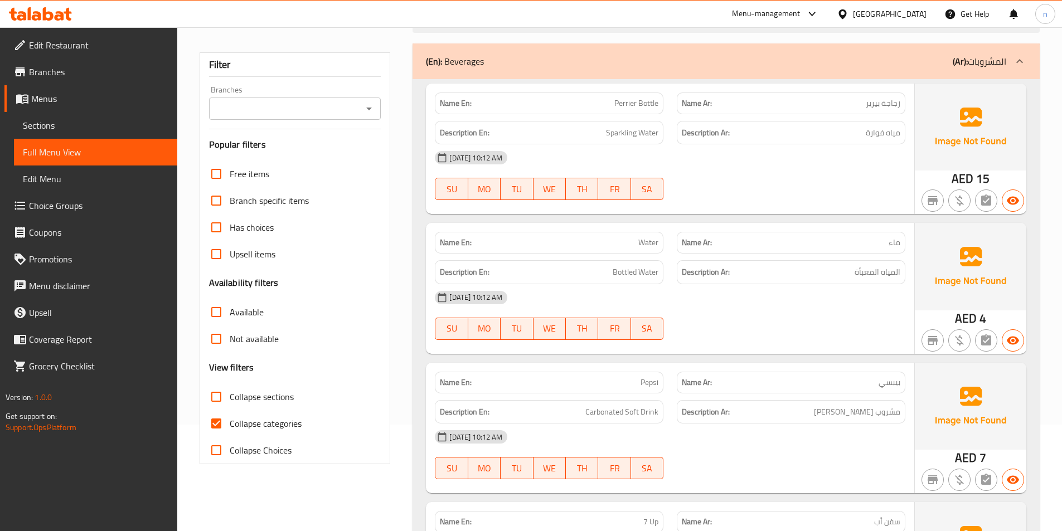
scroll to position [112, 0]
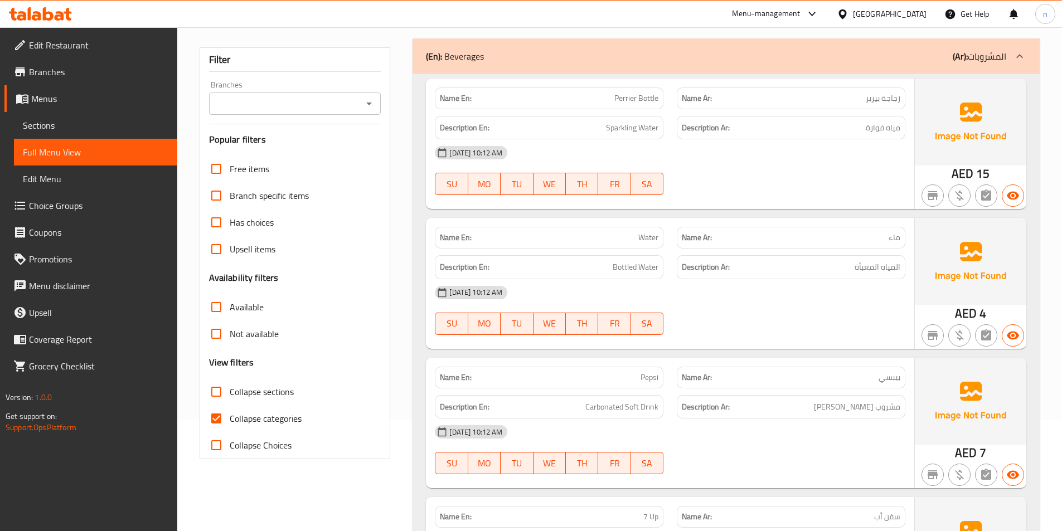
click at [215, 421] on input "Collapse categories" at bounding box center [216, 418] width 27 height 27
checkbox input "false"
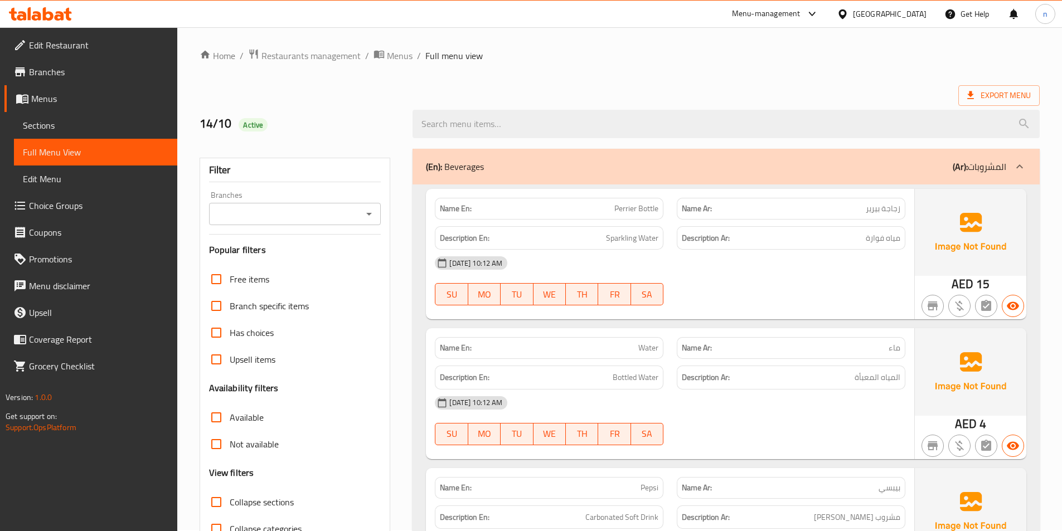
scroll to position [0, 0]
click at [991, 95] on span "Export Menu" at bounding box center [999, 97] width 64 height 14
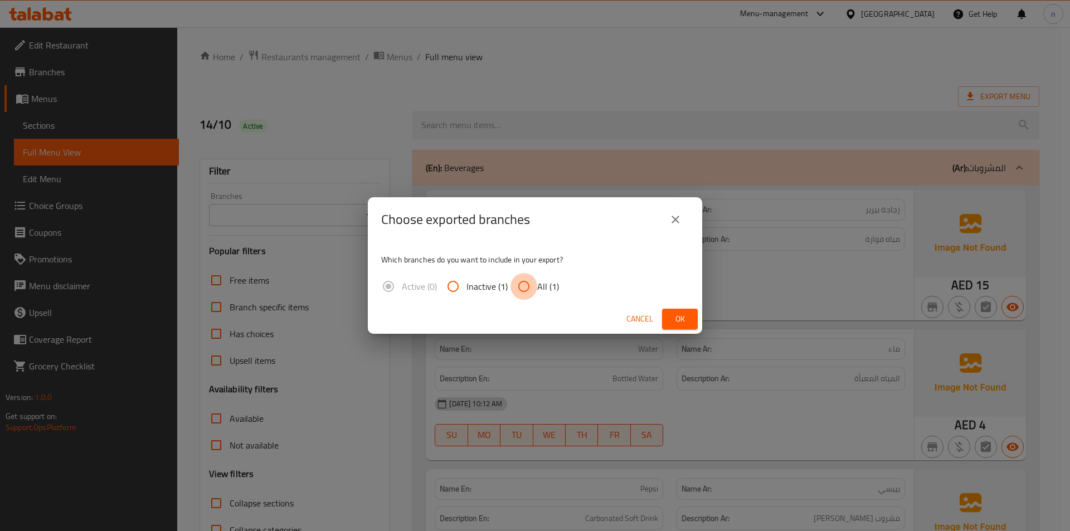
click at [527, 288] on input "All (1)" at bounding box center [524, 286] width 27 height 27
radio input "true"
click at [679, 320] on span "Ok" at bounding box center [680, 319] width 18 height 14
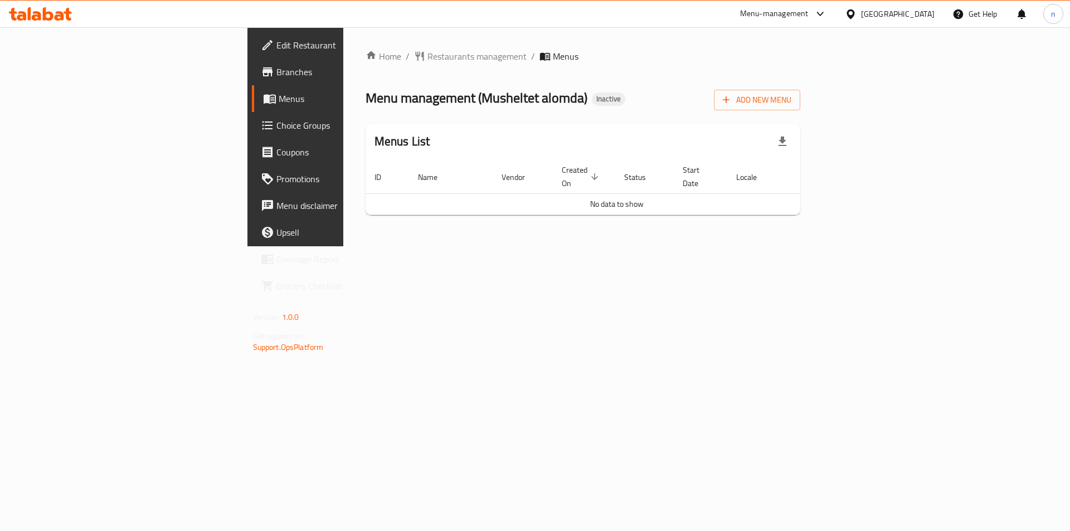
click at [252, 63] on link "Branches" at bounding box center [339, 72] width 175 height 27
click at [277, 70] on span "Branches" at bounding box center [347, 71] width 141 height 13
